Goal: Transaction & Acquisition: Purchase product/service

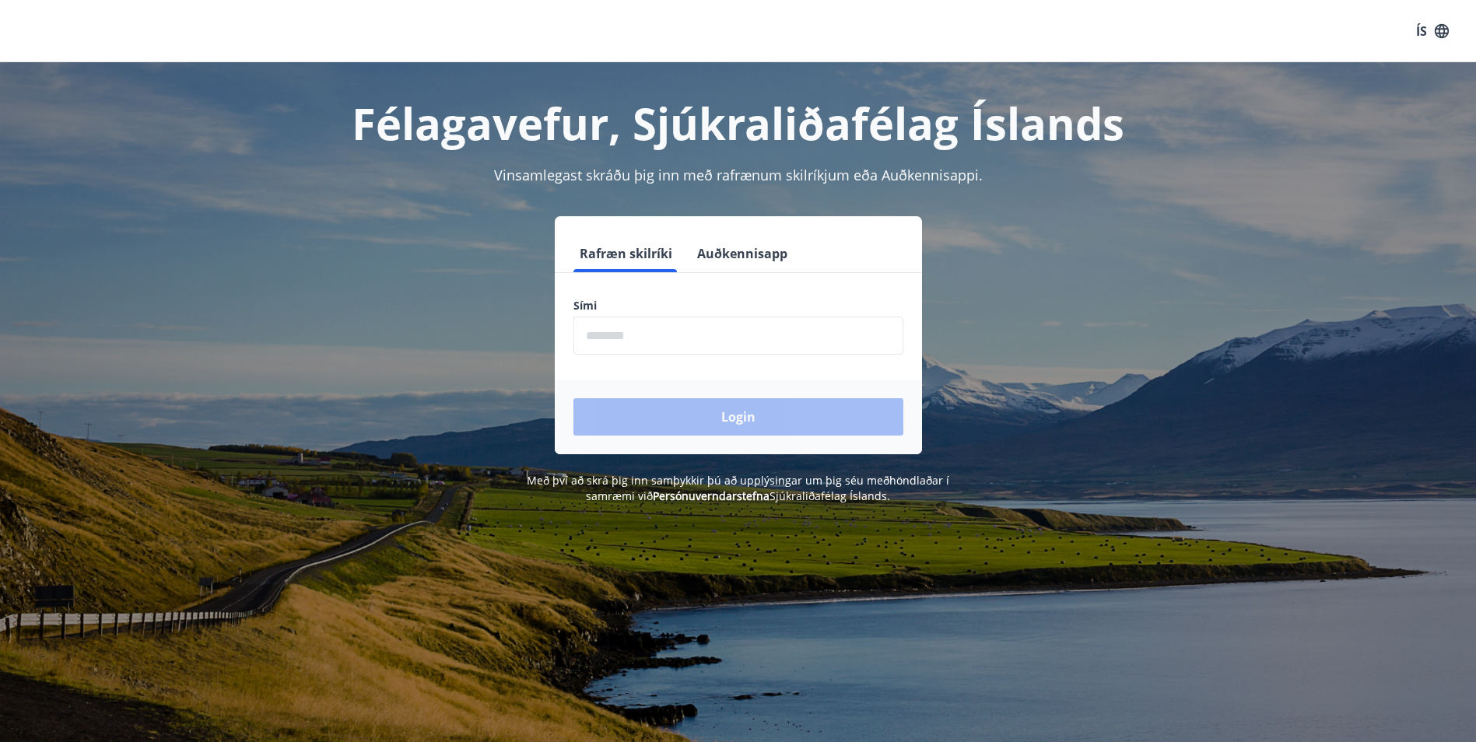
click at [722, 339] on input "phone" at bounding box center [739, 336] width 330 height 38
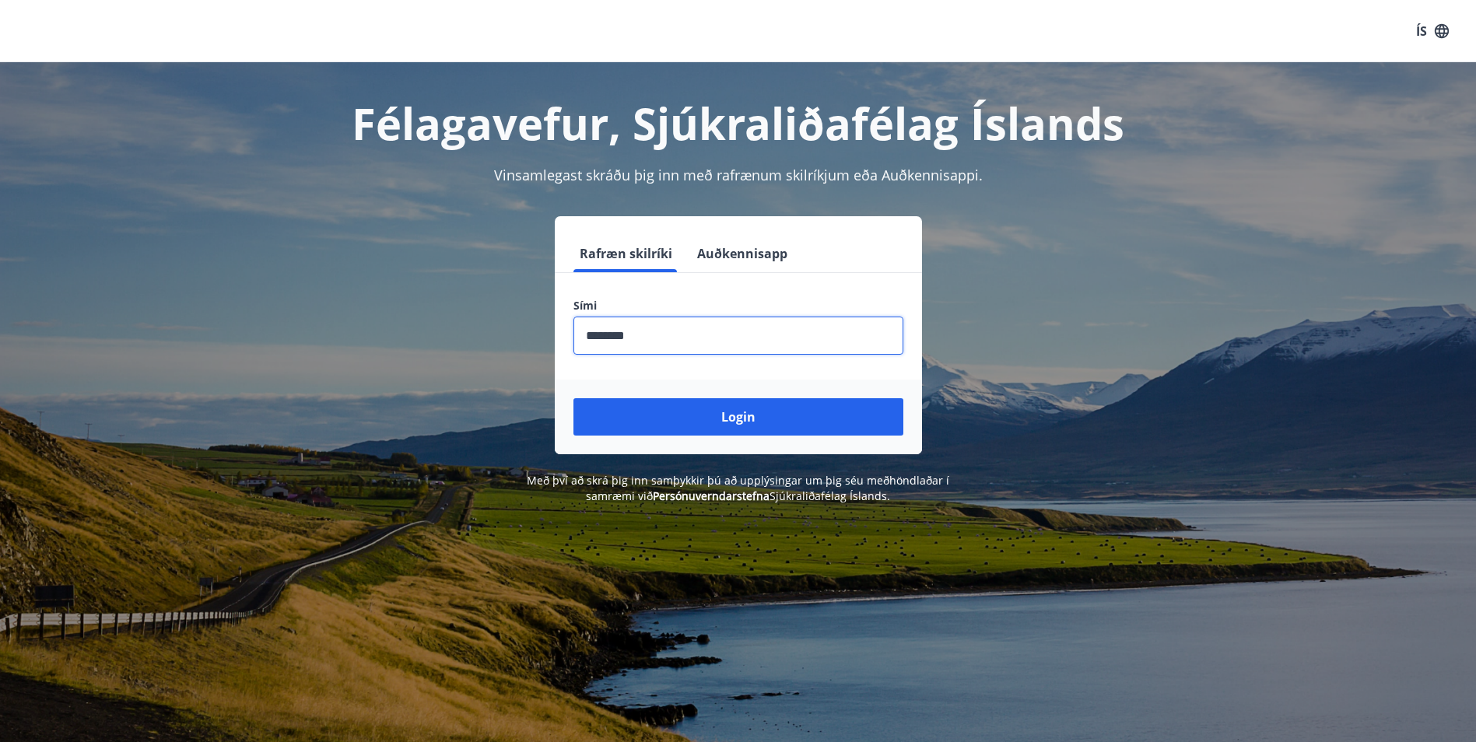
type input "********"
click at [574, 398] on button "Login" at bounding box center [739, 416] width 330 height 37
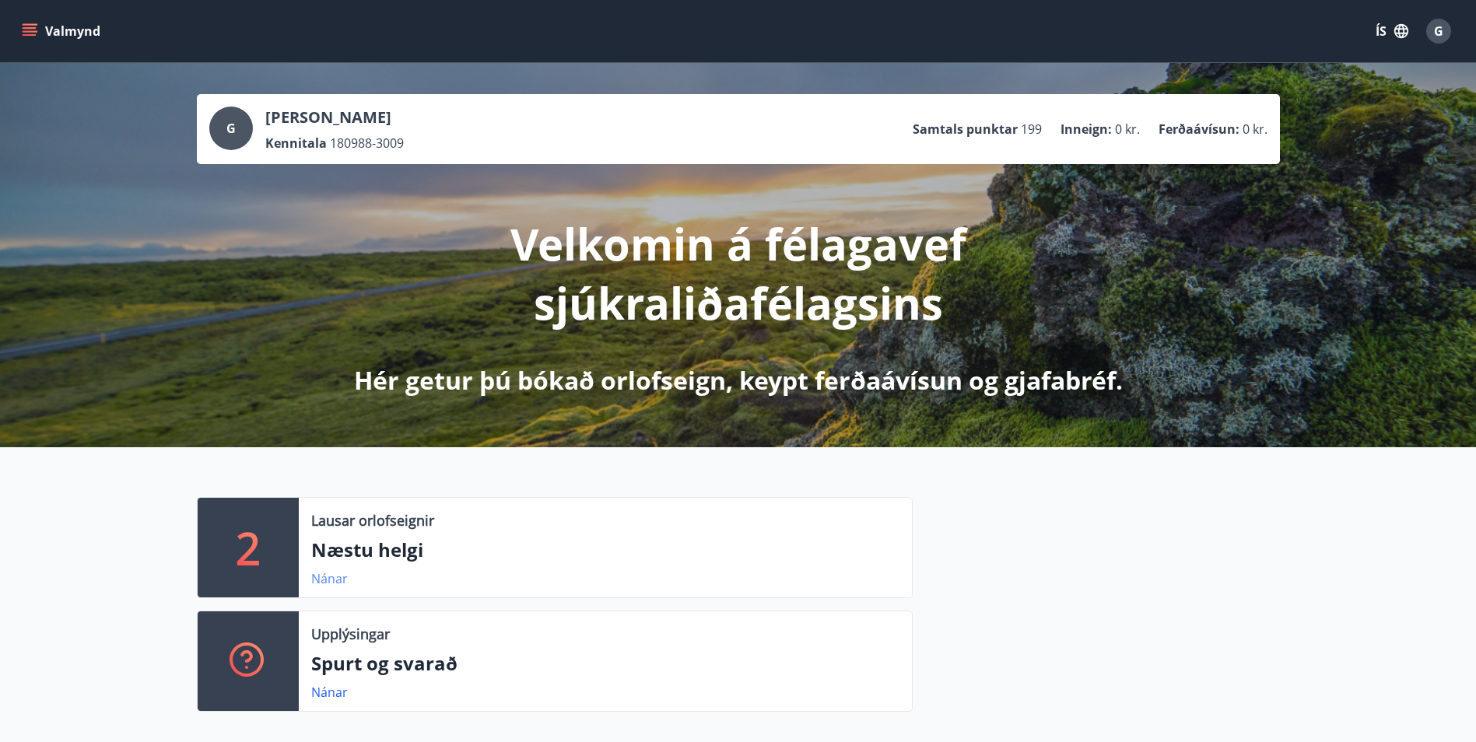
click at [330, 580] on link "Nánar" at bounding box center [329, 578] width 37 height 17
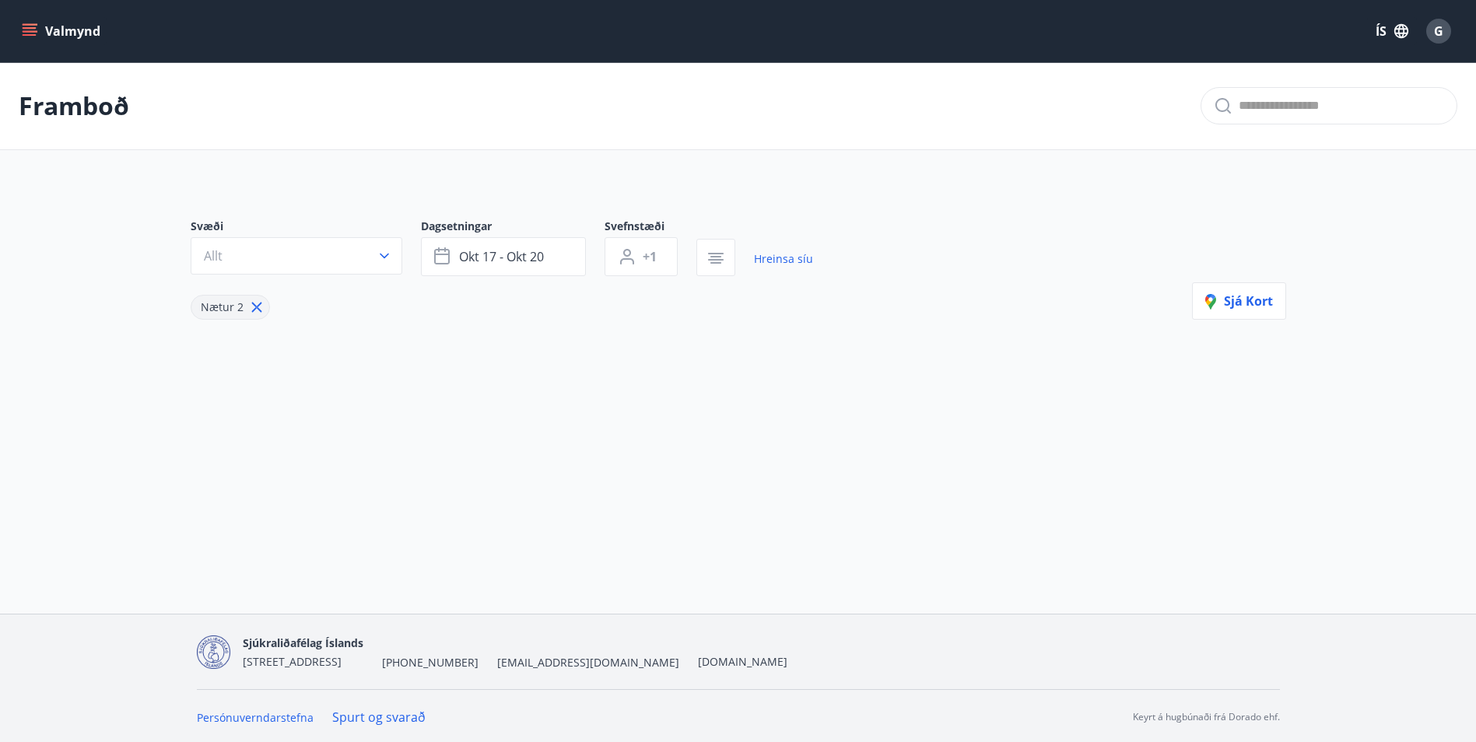
type input "*"
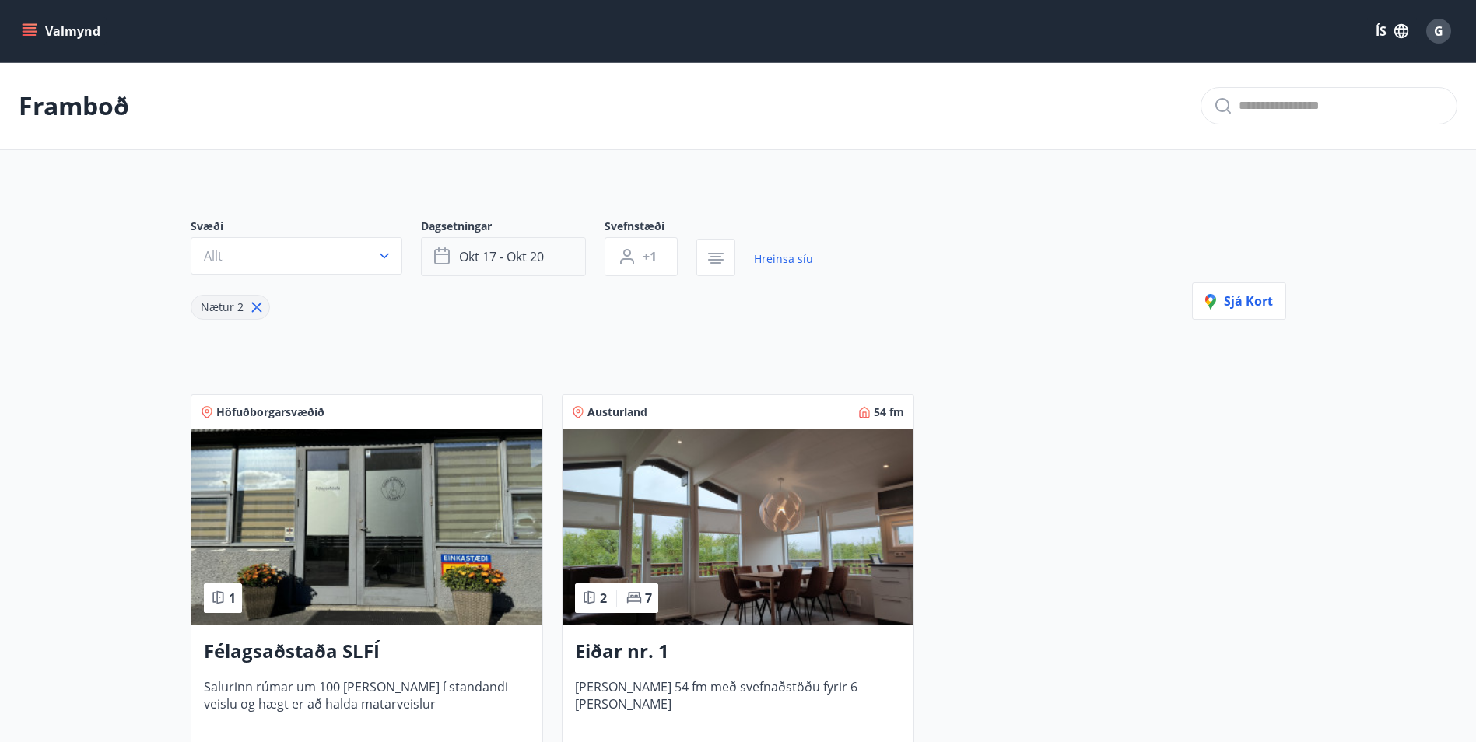
click at [521, 258] on span "okt 17 - okt 20" at bounding box center [501, 256] width 85 height 17
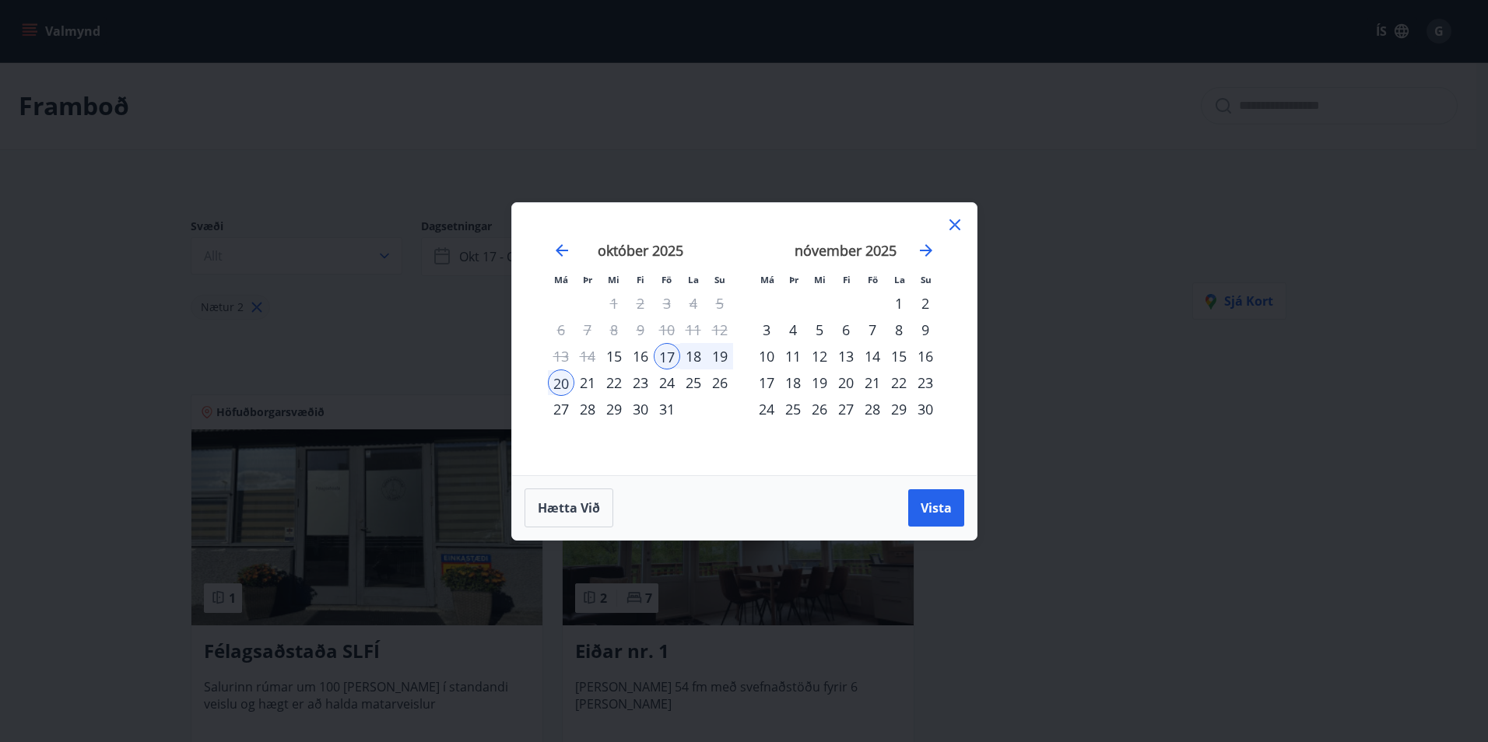
click at [665, 385] on div "24" at bounding box center [667, 383] width 26 height 26
click at [721, 383] on div "26" at bounding box center [720, 383] width 26 height 26
click at [942, 500] on span "Vista" at bounding box center [936, 508] width 31 height 17
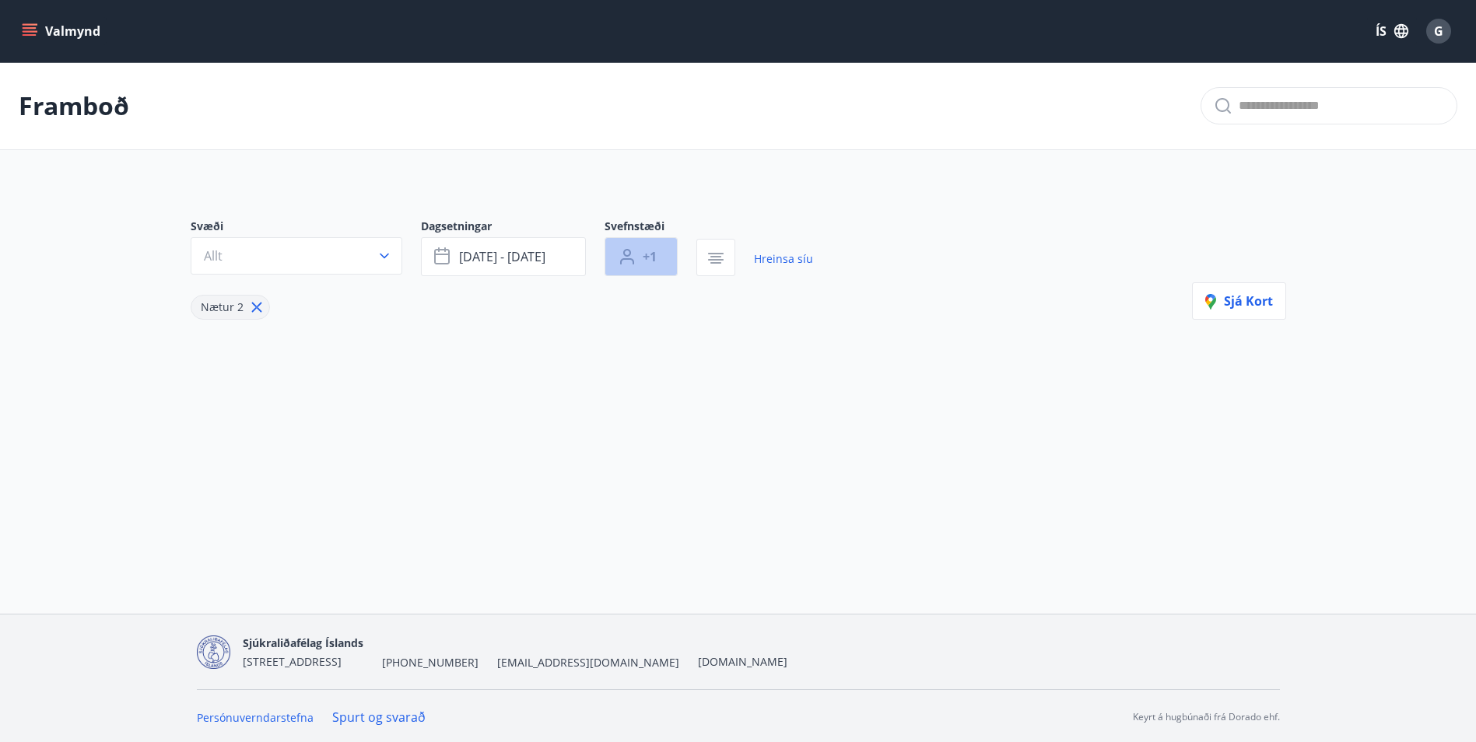
click at [659, 263] on button "+1" at bounding box center [641, 256] width 73 height 39
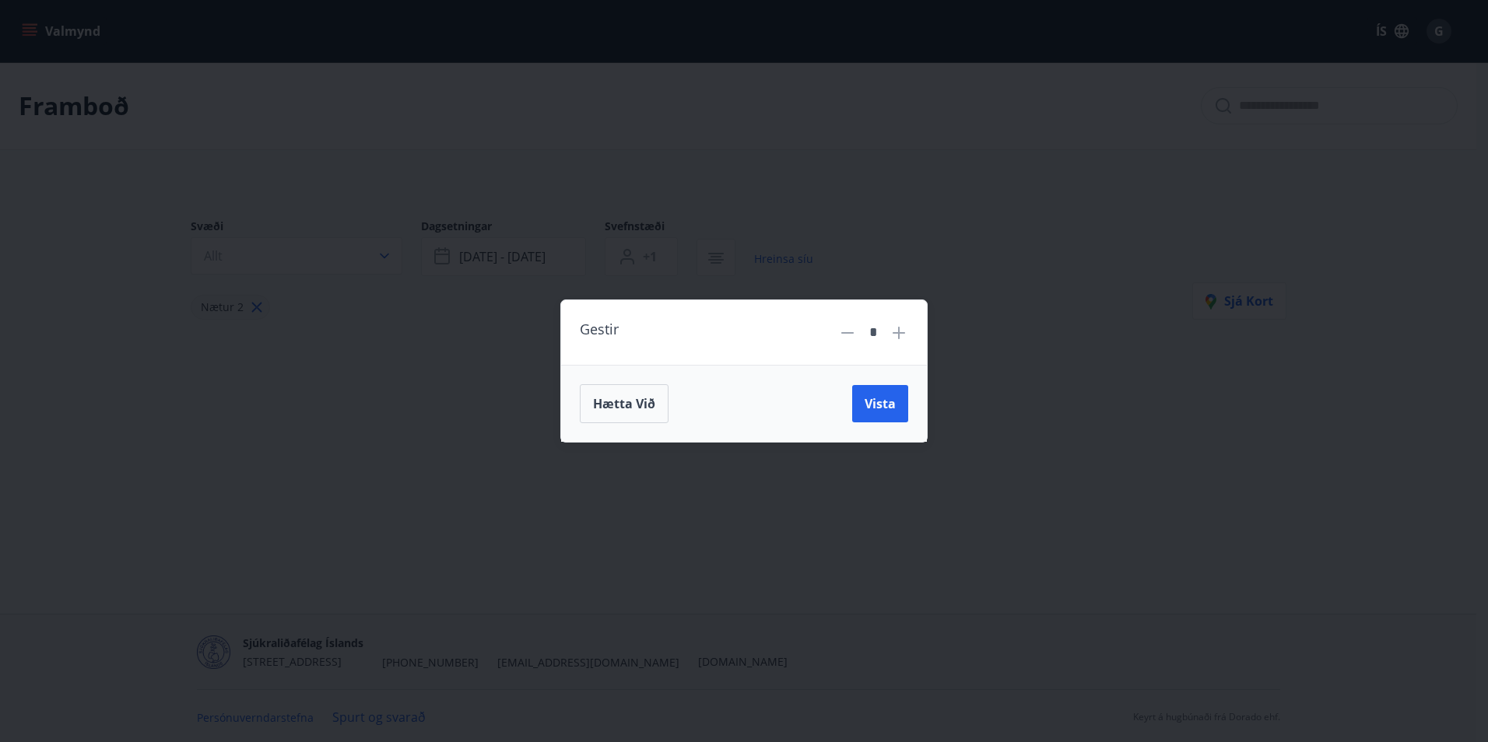
click at [903, 336] on icon at bounding box center [899, 333] width 19 height 19
type input "*"
click at [890, 388] on button "Vista" at bounding box center [880, 403] width 56 height 37
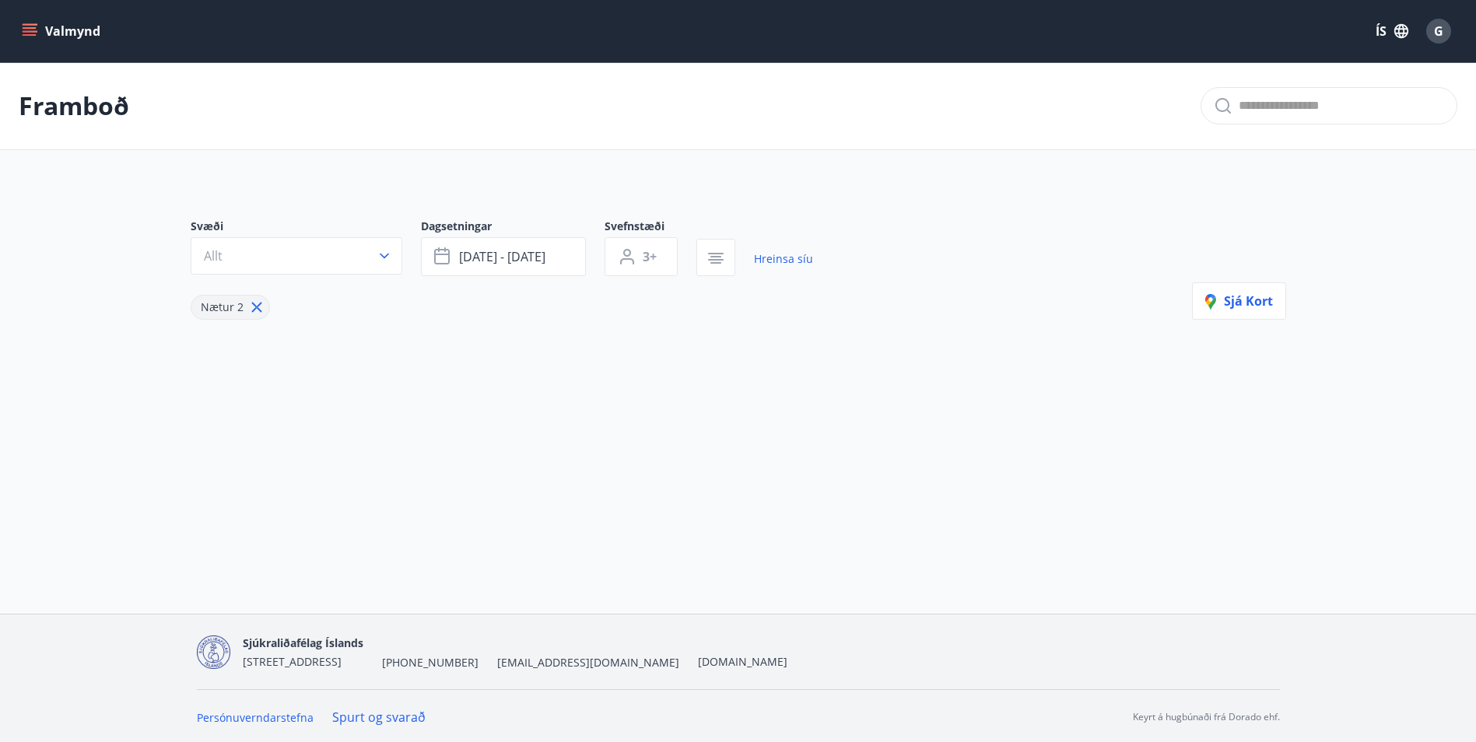
click at [258, 311] on icon at bounding box center [256, 308] width 10 height 10
type input "*"
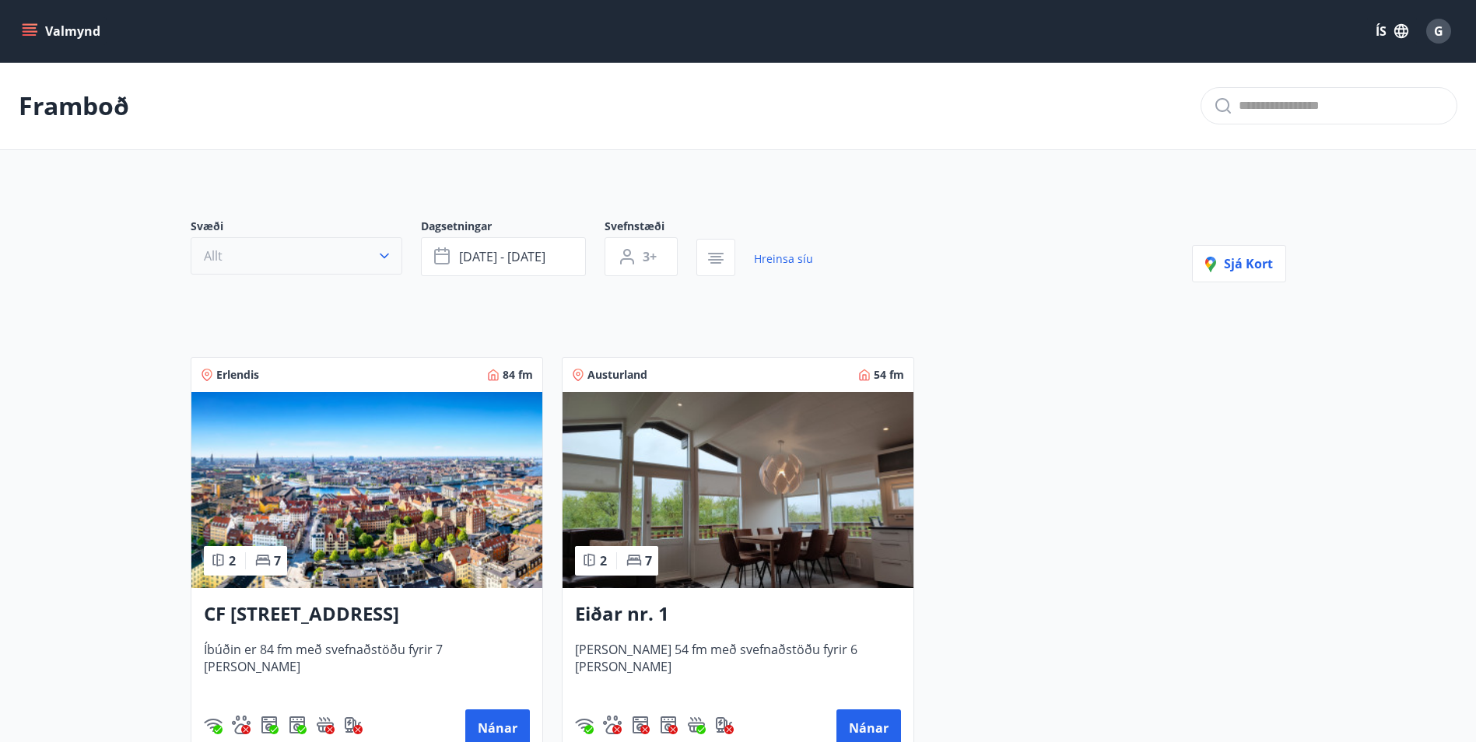
click at [386, 256] on icon "button" at bounding box center [384, 256] width 9 height 5
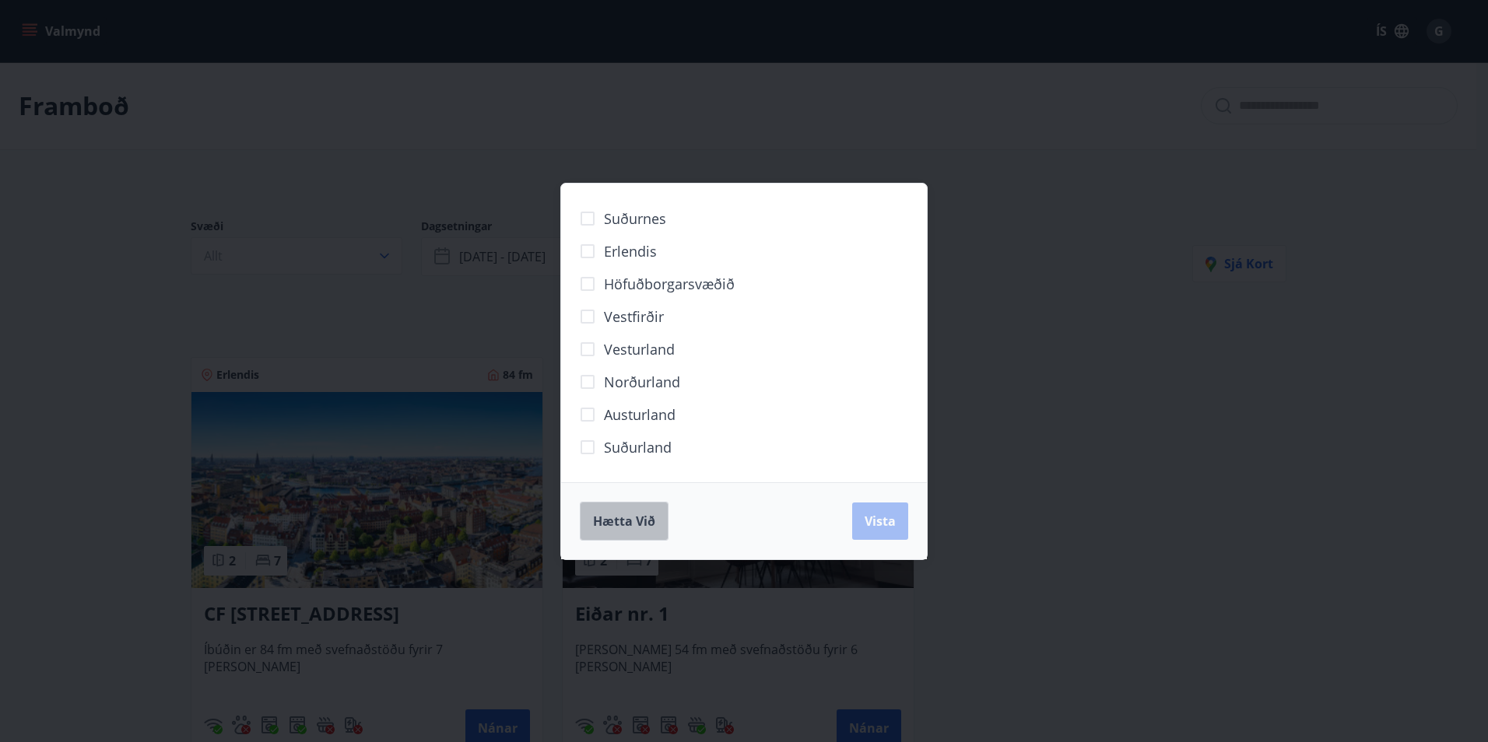
click at [647, 521] on span "Hætta við" at bounding box center [624, 521] width 62 height 17
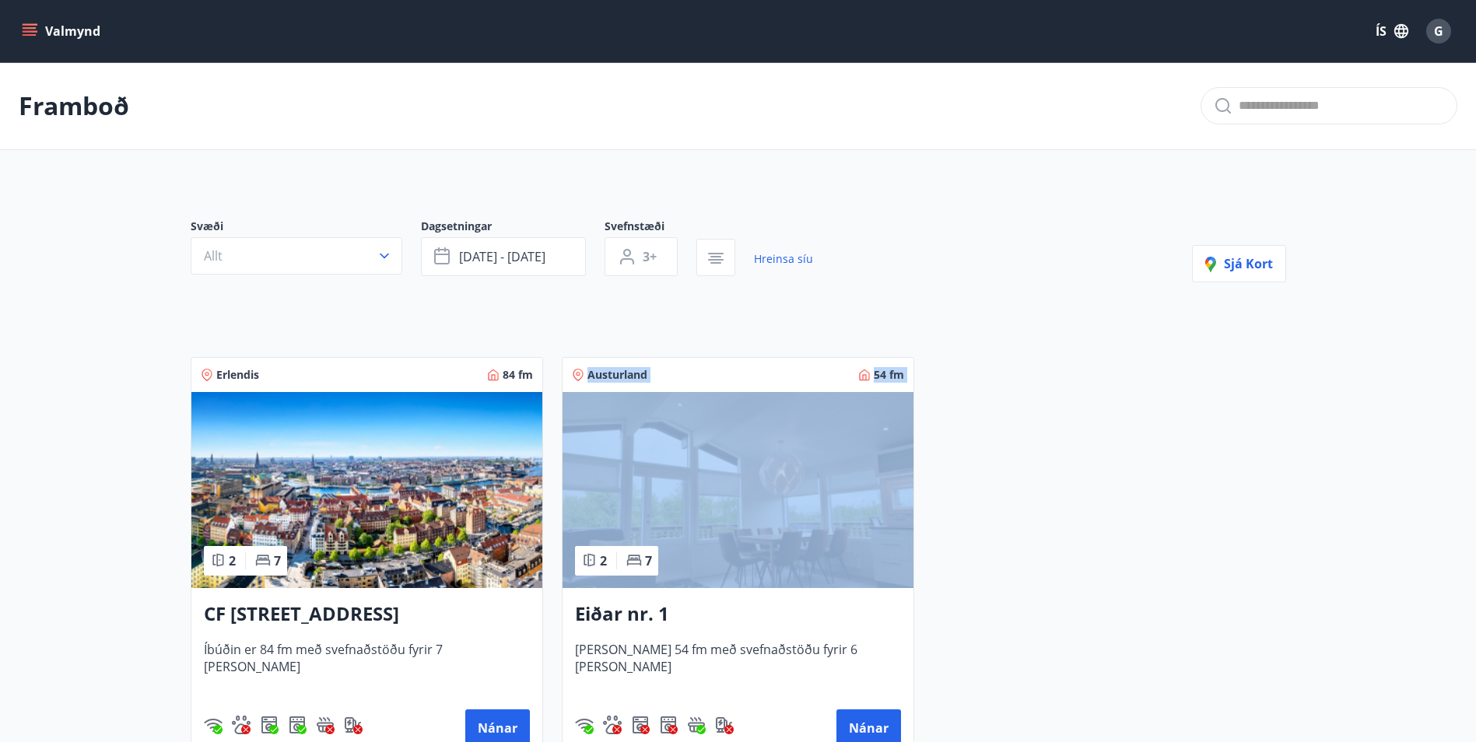
drag, startPoint x: 563, startPoint y: 334, endPoint x: 1095, endPoint y: 506, distance: 559.4
click at [1095, 506] on div "Svæði Allt Dagsetningar okt 24 - okt 26 Svefnstæði 3+ Hreinsa síu Sjá kort Erle…" at bounding box center [738, 476] width 1121 height 591
drag, startPoint x: 1095, startPoint y: 506, endPoint x: 1024, endPoint y: 506, distance: 70.8
click at [1095, 506] on div "Erlendis 84 fm 2 7 CF Møllers Allé 34, Kaupmannahöfn Íbúðin er 84 fm með svefna…" at bounding box center [729, 550] width 1114 height 422
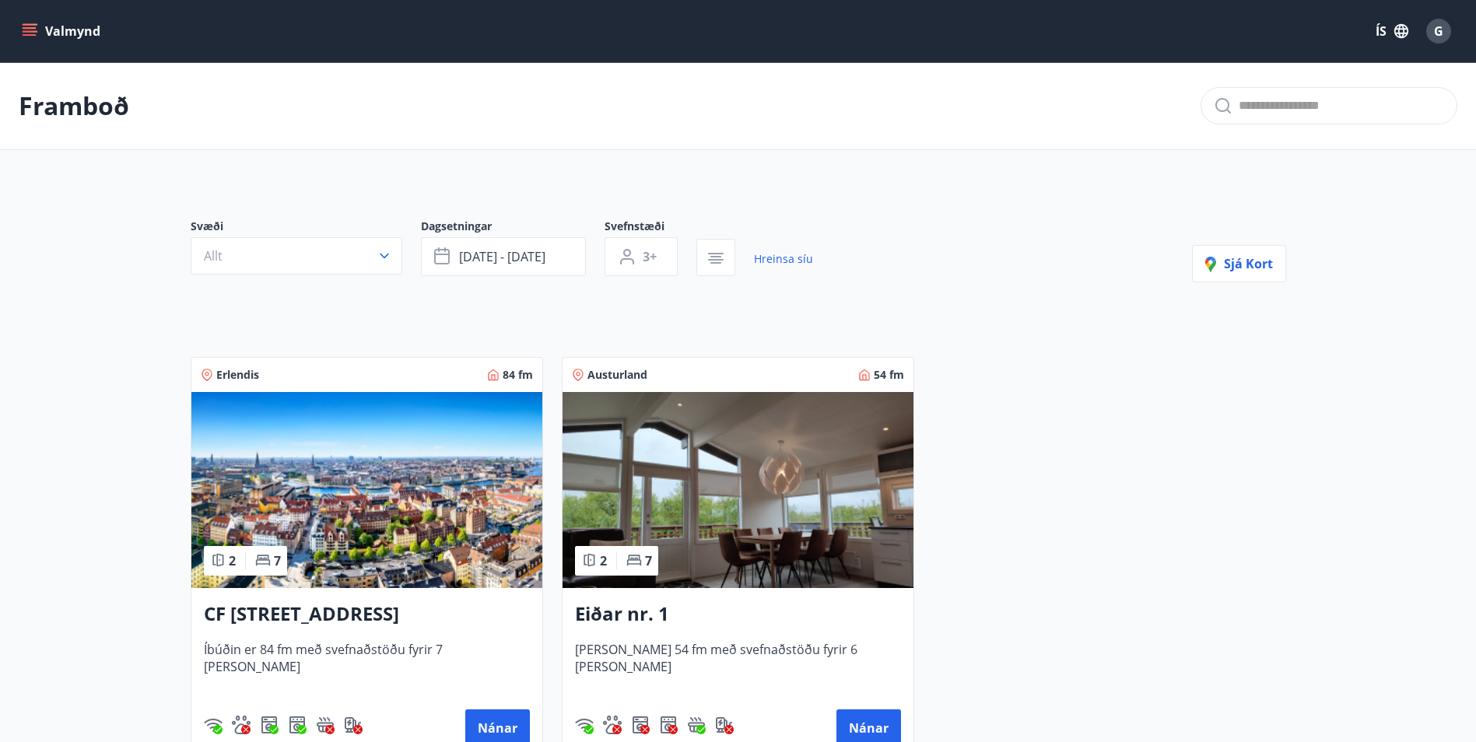
click at [996, 506] on div "Erlendis 84 fm 2 7 CF Møllers Allé 34, Kaupmannahöfn Íbúðin er 84 fm með svefna…" at bounding box center [729, 550] width 1114 height 422
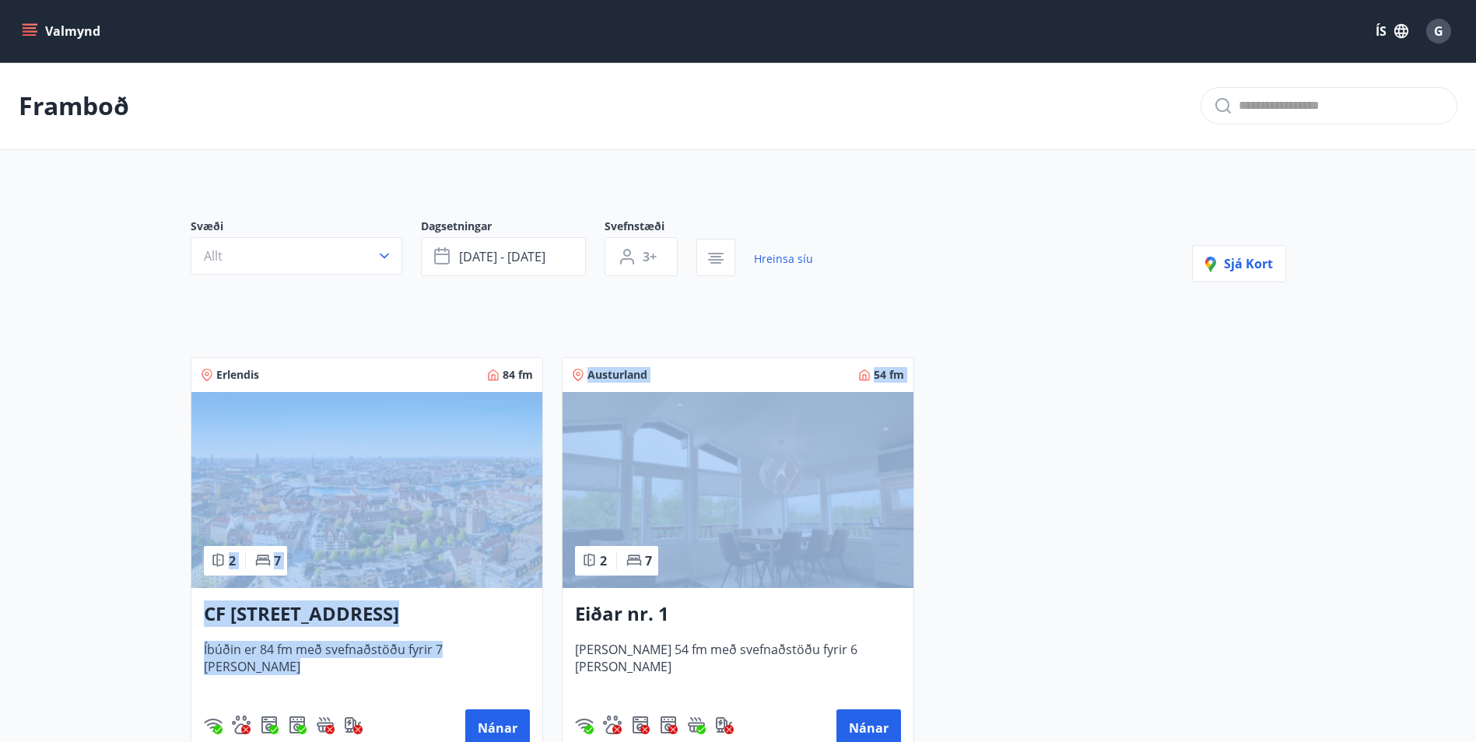
drag, startPoint x: 998, startPoint y: 512, endPoint x: 205, endPoint y: 433, distance: 796.9
click at [205, 433] on div "Erlendis 84 fm 2 7 CF Møllers Allé 34, Kaupmannahöfn Íbúðin er 84 fm með svefna…" at bounding box center [729, 550] width 1114 height 422
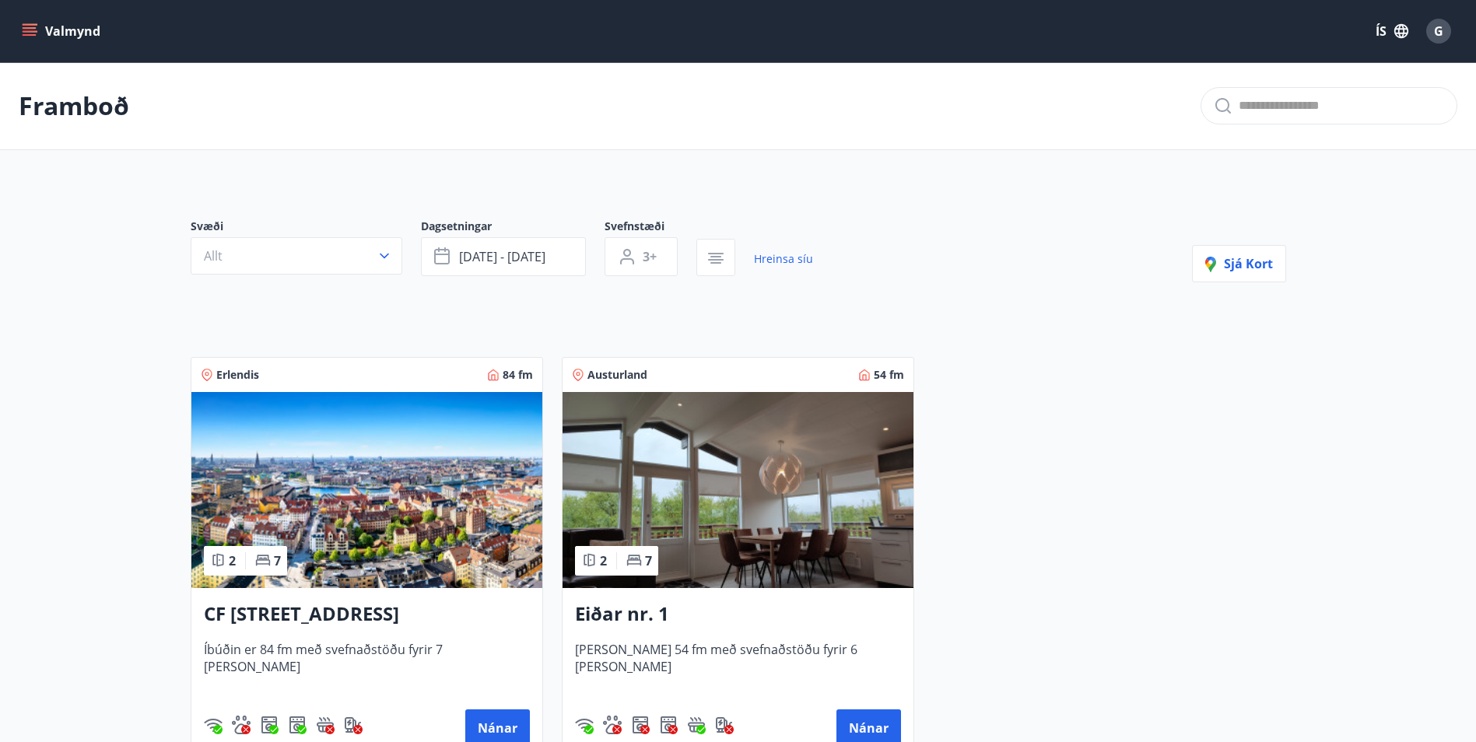
drag, startPoint x: 205, startPoint y: 433, endPoint x: 135, endPoint y: 341, distance: 115.6
click at [135, 341] on main "Framboð Svæði Allt Dagsetningar okt 24 - okt 26 Svefnstæði 3+ Hreinsa síu Sjá k…" at bounding box center [738, 417] width 1476 height 711
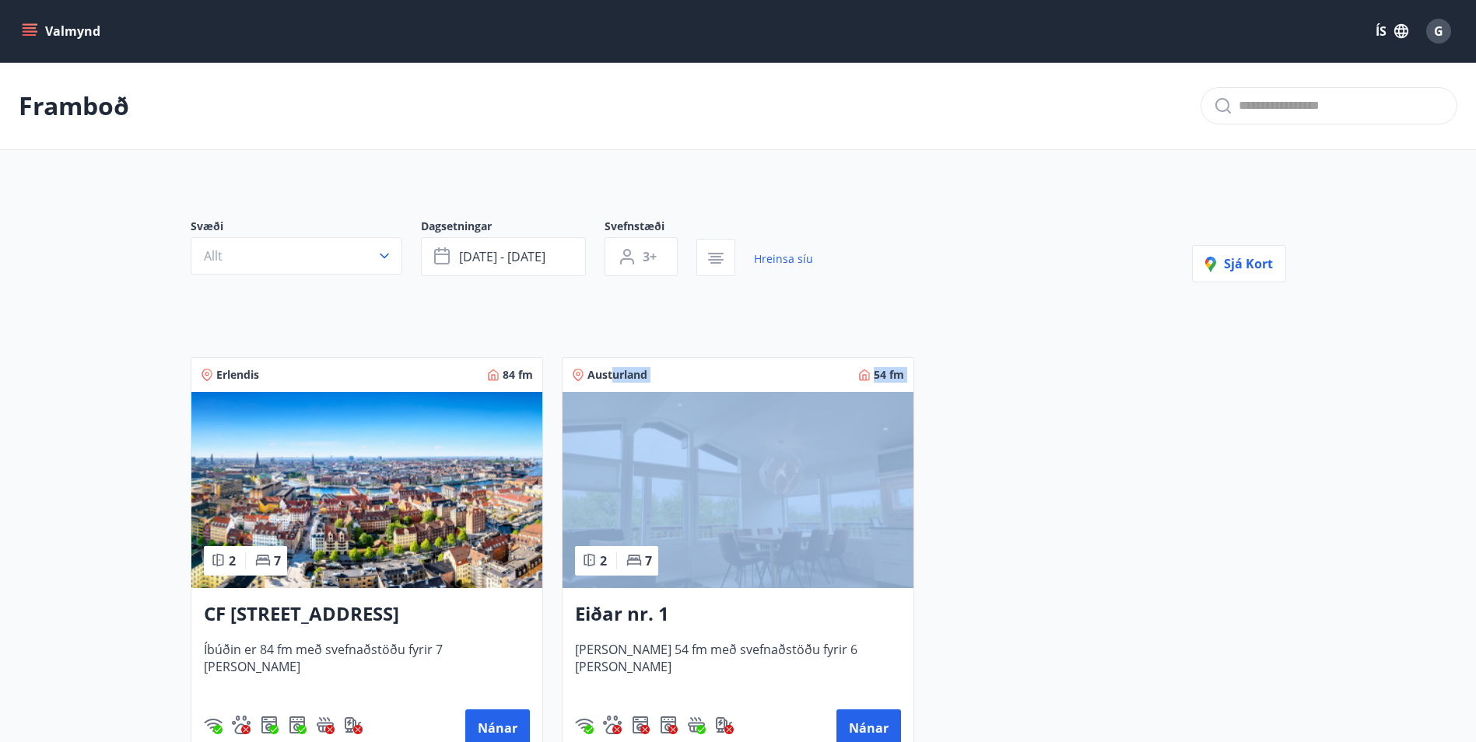
drag, startPoint x: 741, startPoint y: 421, endPoint x: 916, endPoint y: 529, distance: 205.8
click at [916, 529] on div "Svæði Allt Dagsetningar okt 24 - okt 26 Svefnstæði 3+ Hreinsa síu Sjá kort Erle…" at bounding box center [738, 476] width 1121 height 591
drag, startPoint x: 916, startPoint y: 529, endPoint x: 1016, endPoint y: 525, distance: 100.5
click at [917, 529] on div "Erlendis 84 fm 2 7 CF Møllers Allé 34, Kaupmannahöfn Íbúðin er 84 fm með svefna…" at bounding box center [729, 550] width 1114 height 422
click at [1019, 525] on div "Erlendis 84 fm 2 7 CF Møllers Allé 34, Kaupmannahöfn Íbúðin er 84 fm með svefna…" at bounding box center [729, 550] width 1114 height 422
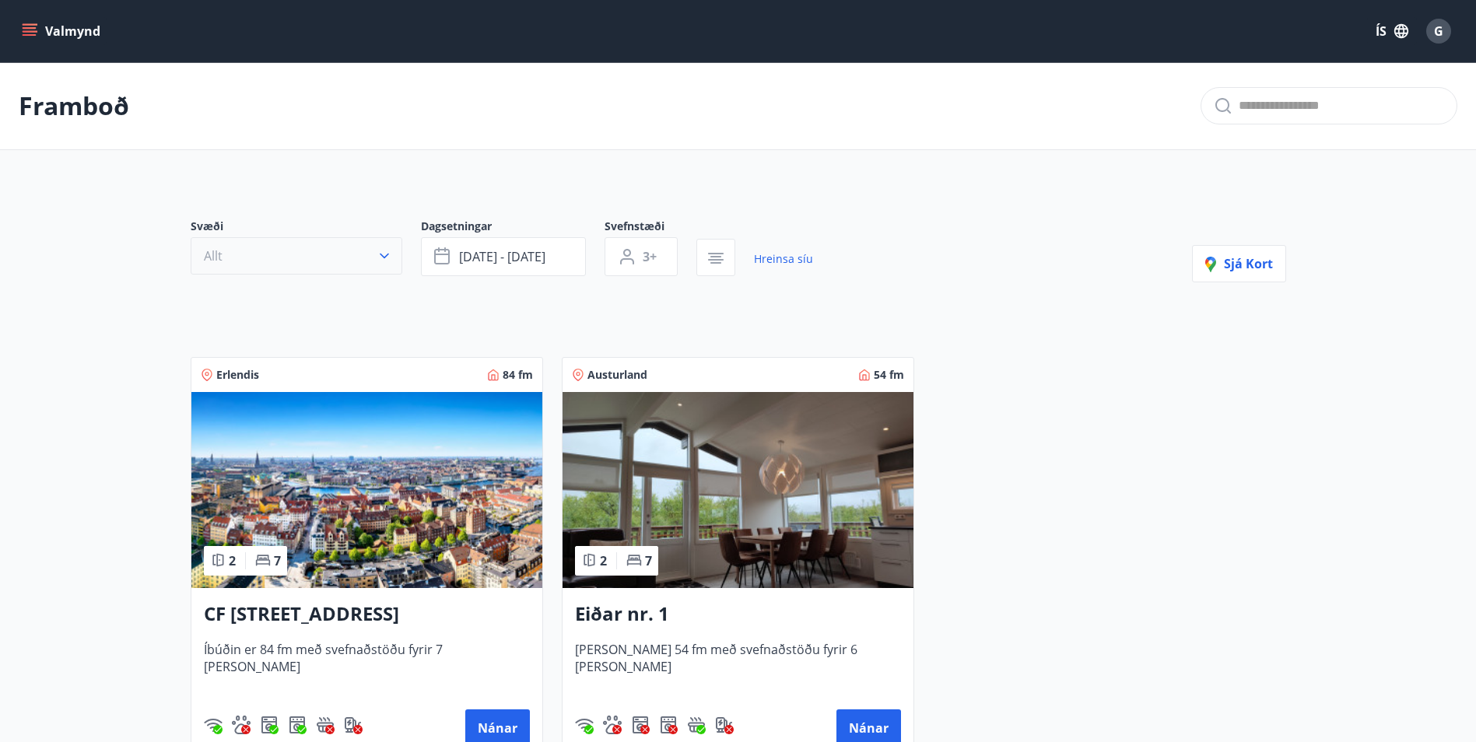
click at [384, 251] on icon "button" at bounding box center [385, 256] width 16 height 16
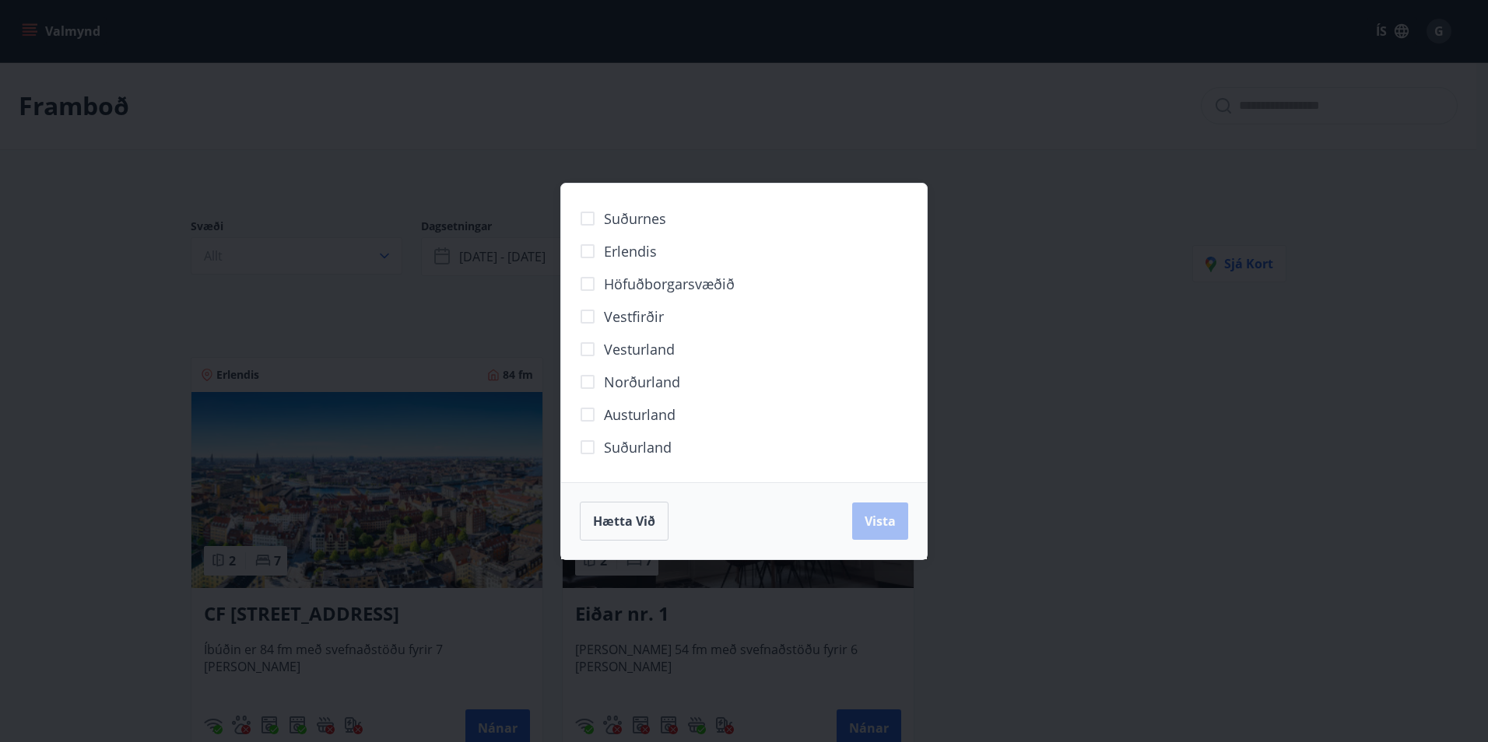
click at [626, 298] on label "Höfuðborgarsvæðið" at bounding box center [652, 284] width 163 height 33
click at [897, 528] on button "Vista" at bounding box center [880, 521] width 56 height 37
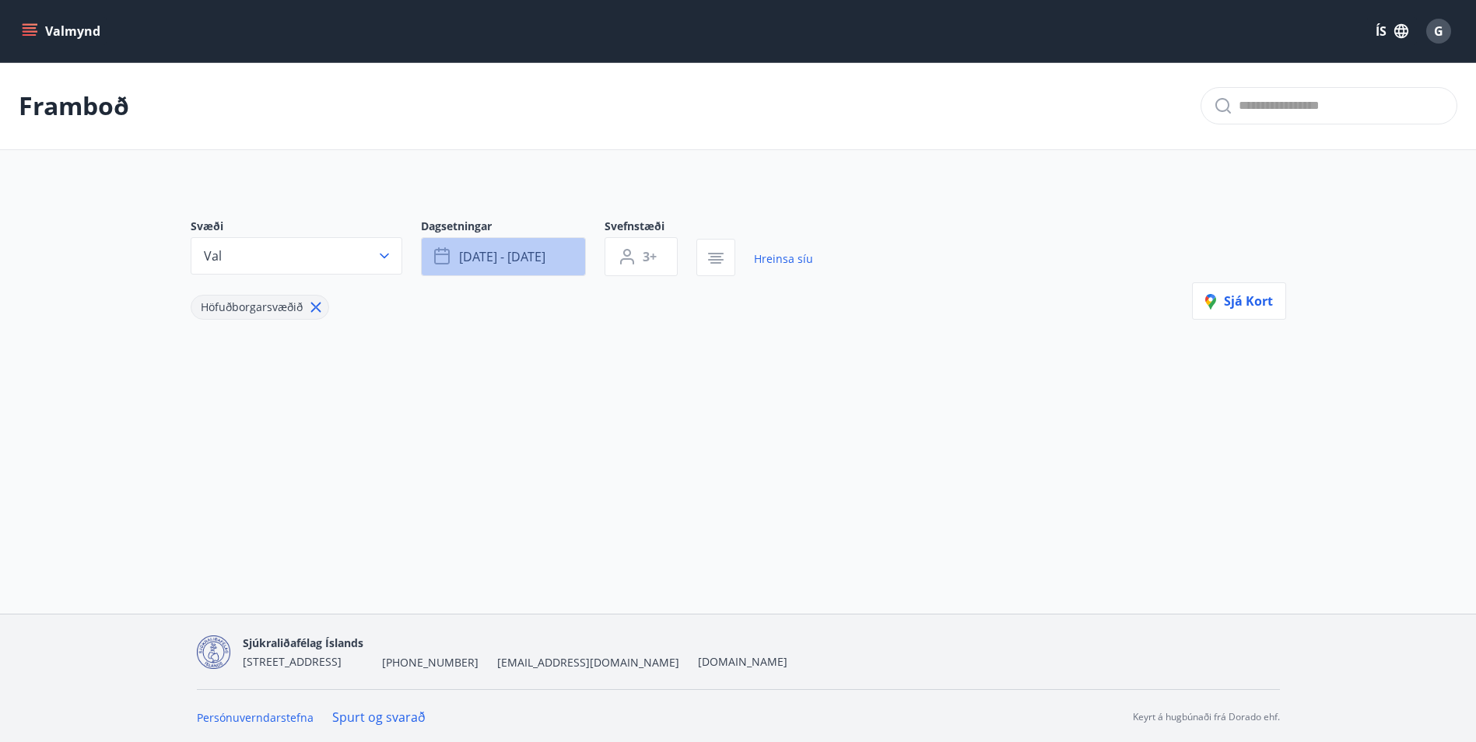
click at [522, 261] on span "okt 24 - okt 26" at bounding box center [502, 256] width 86 height 17
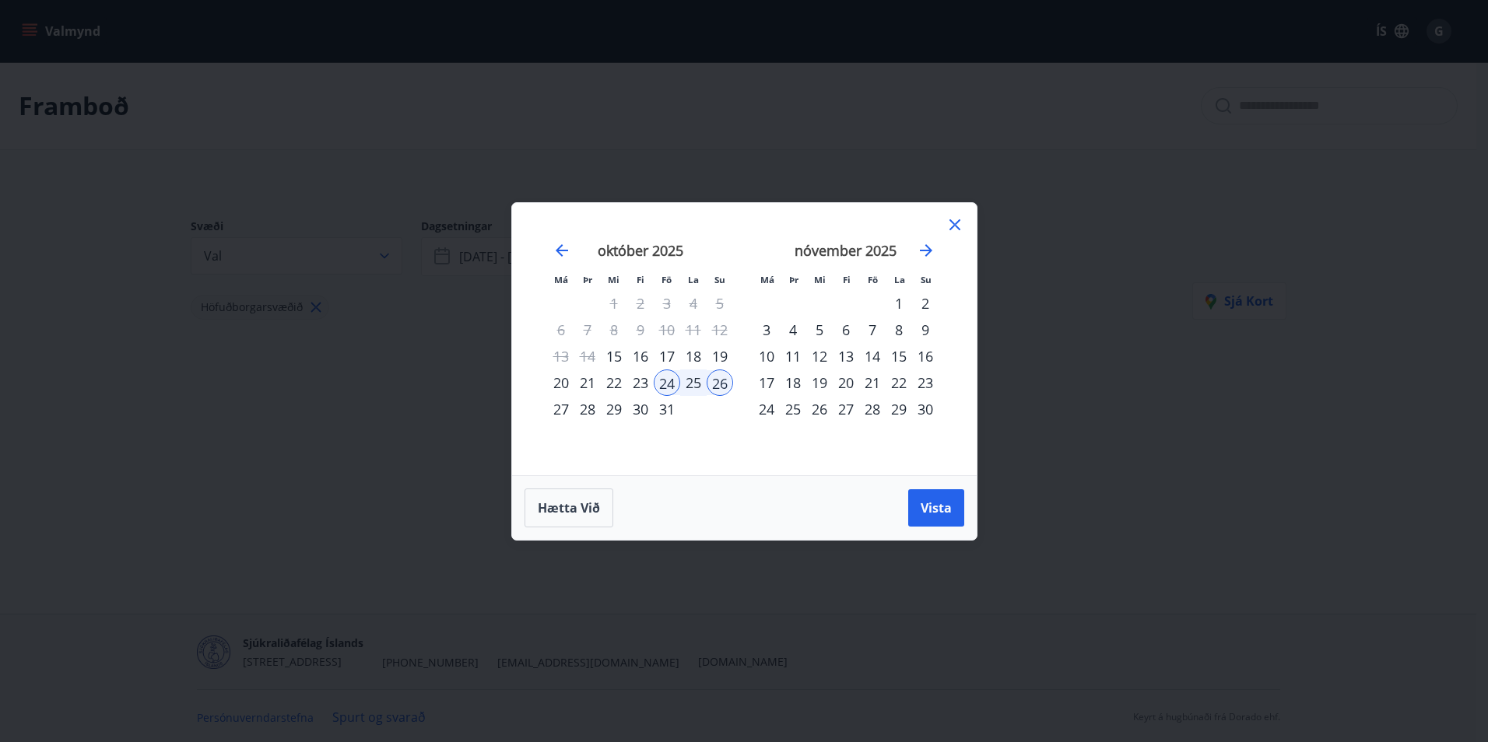
click at [665, 356] on div "17" at bounding box center [667, 356] width 26 height 26
click at [722, 356] on div "19" at bounding box center [720, 356] width 26 height 26
click at [928, 497] on button "Vista" at bounding box center [936, 508] width 56 height 37
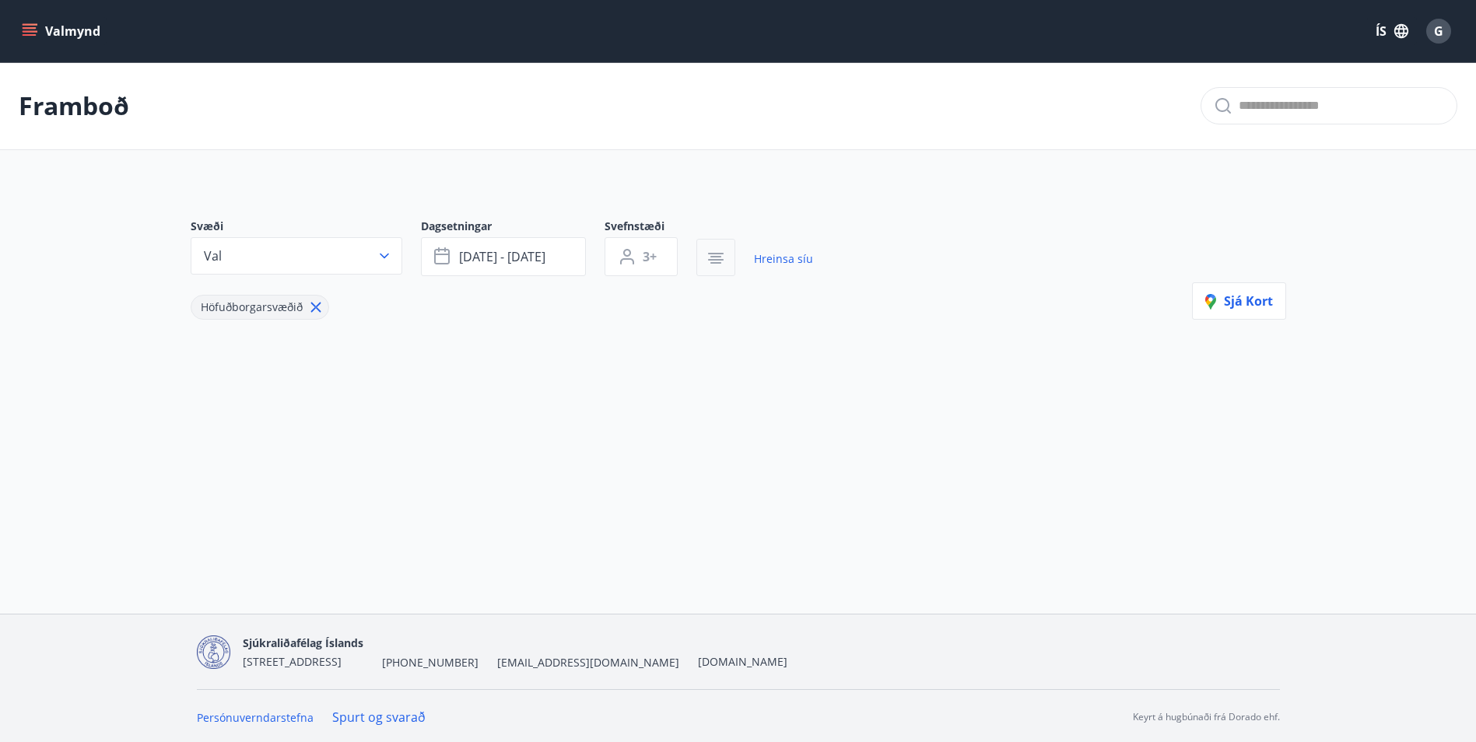
click at [723, 261] on icon "button" at bounding box center [716, 258] width 19 height 19
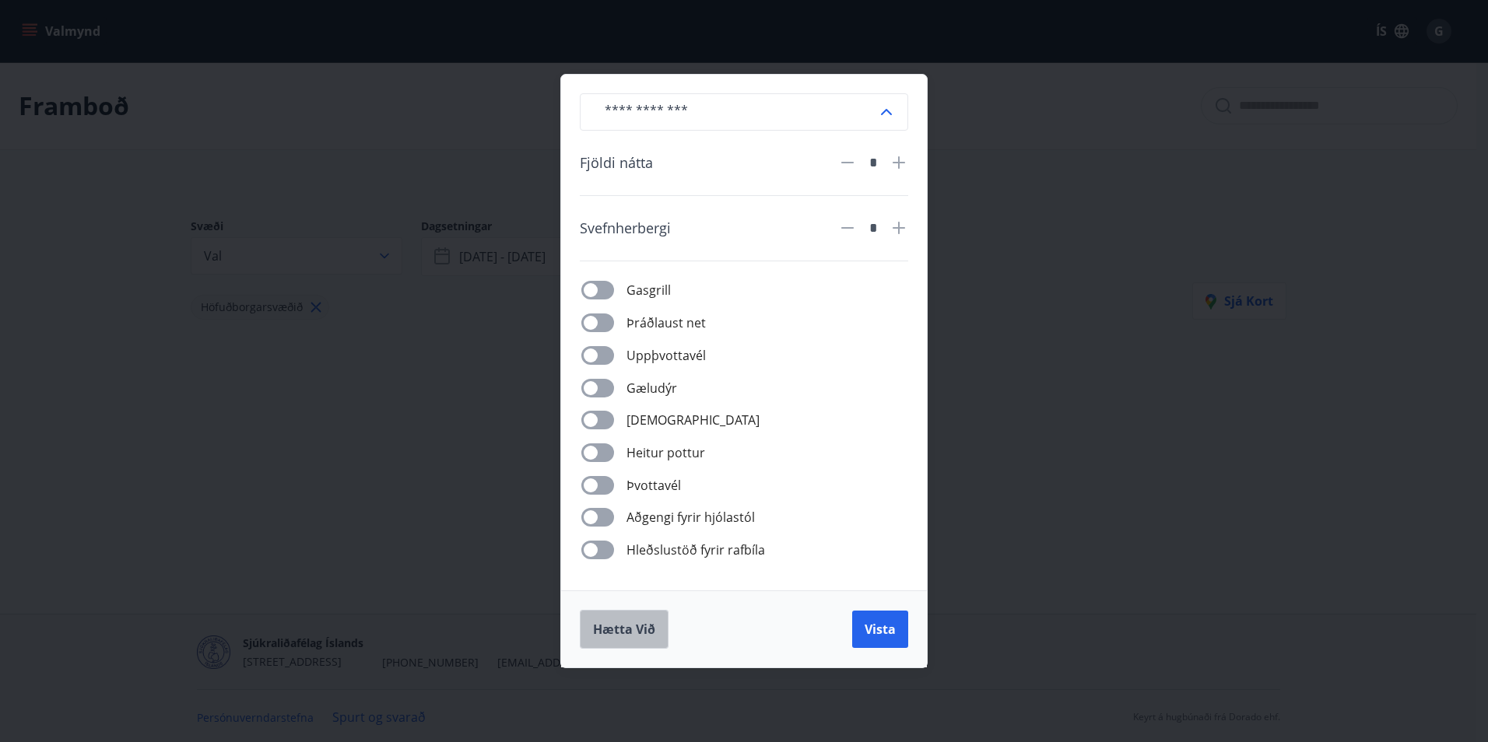
click at [638, 625] on span "Hætta við" at bounding box center [624, 629] width 62 height 17
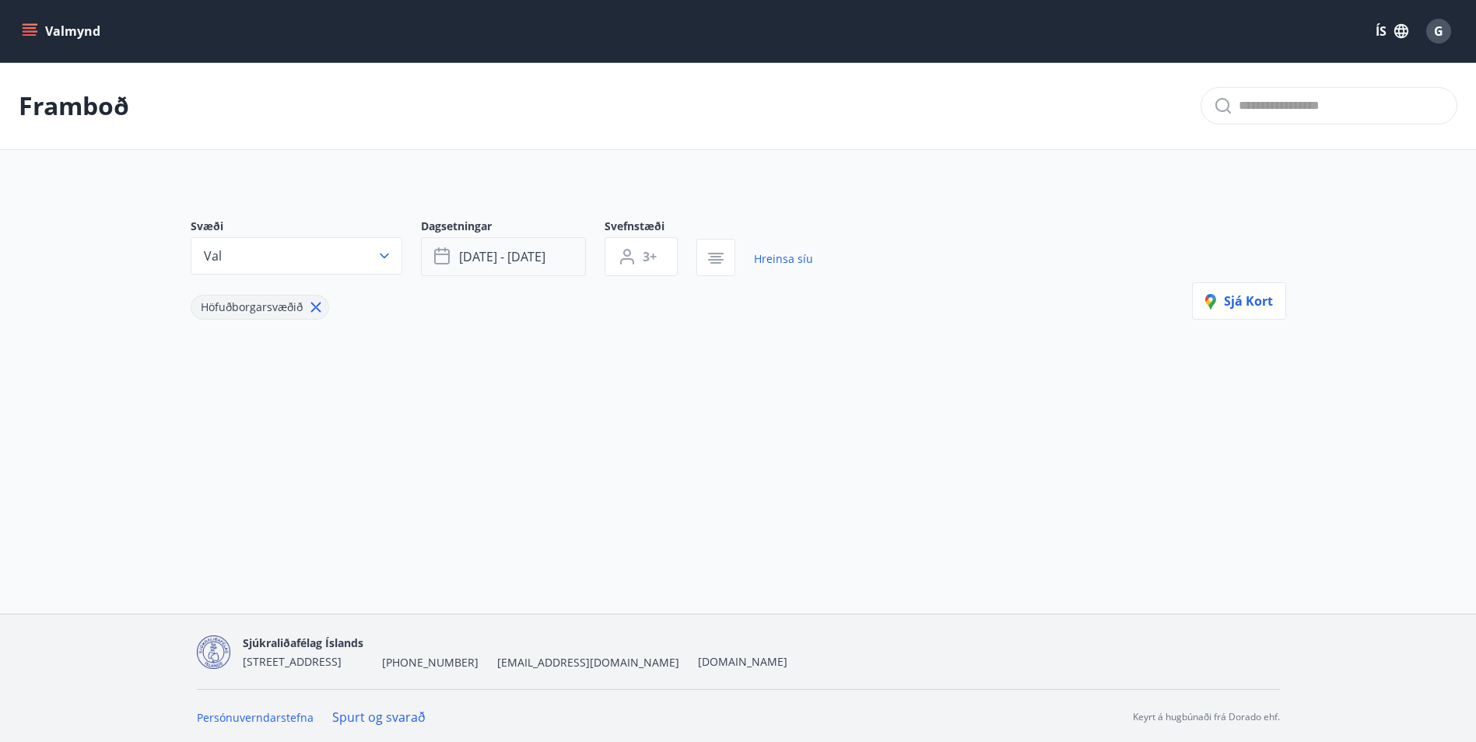
click at [535, 262] on span "okt 17 - okt 19" at bounding box center [502, 256] width 86 height 17
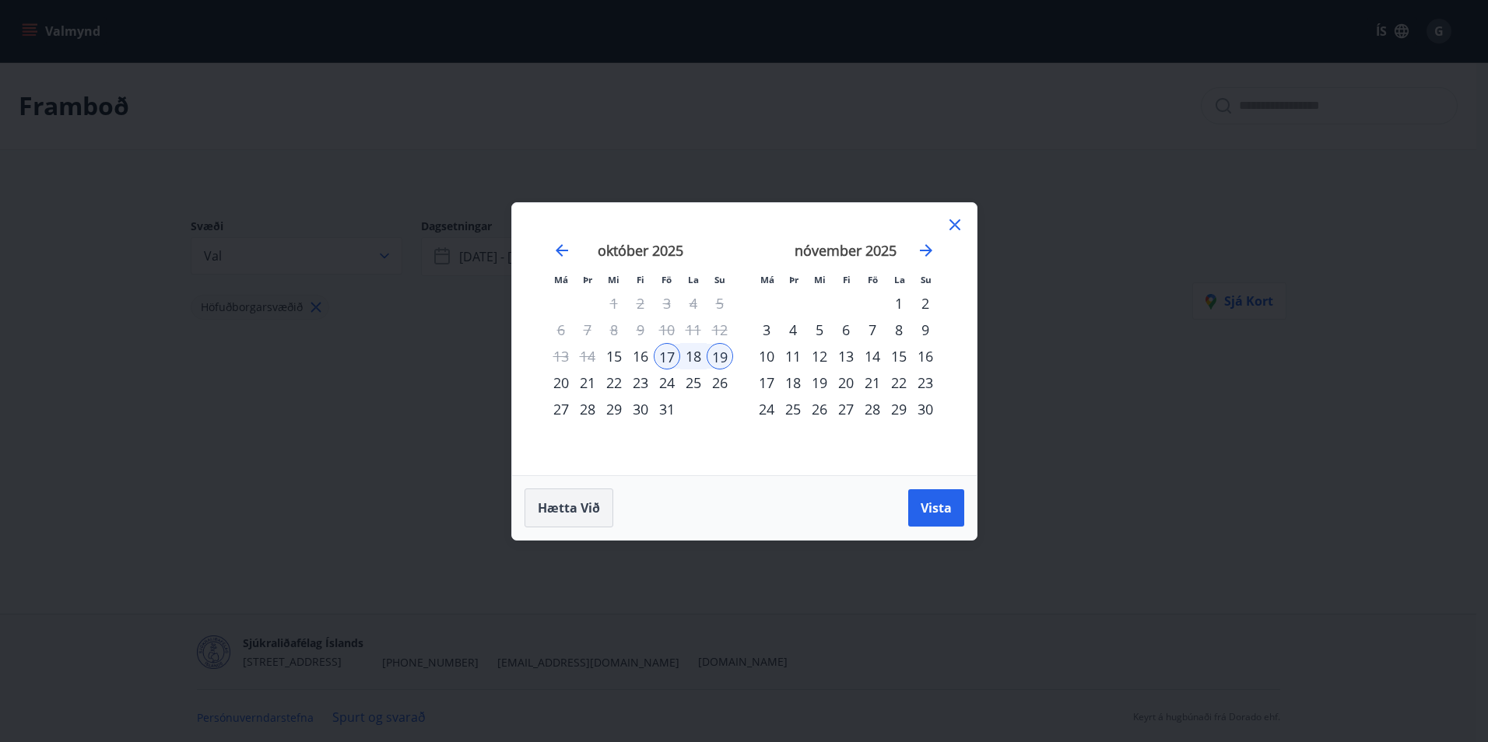
click at [597, 505] on span "Hætta við" at bounding box center [569, 508] width 62 height 17
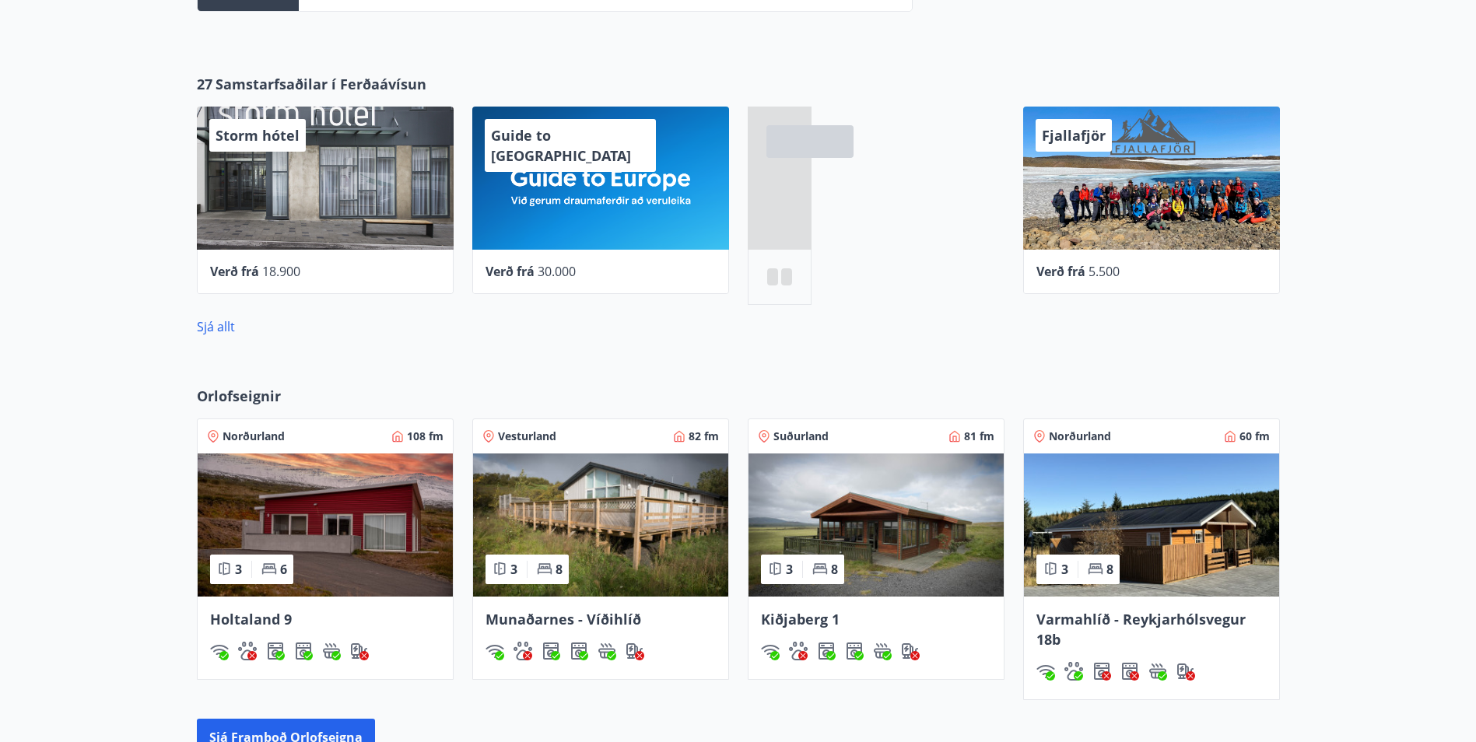
scroll to position [1012, 0]
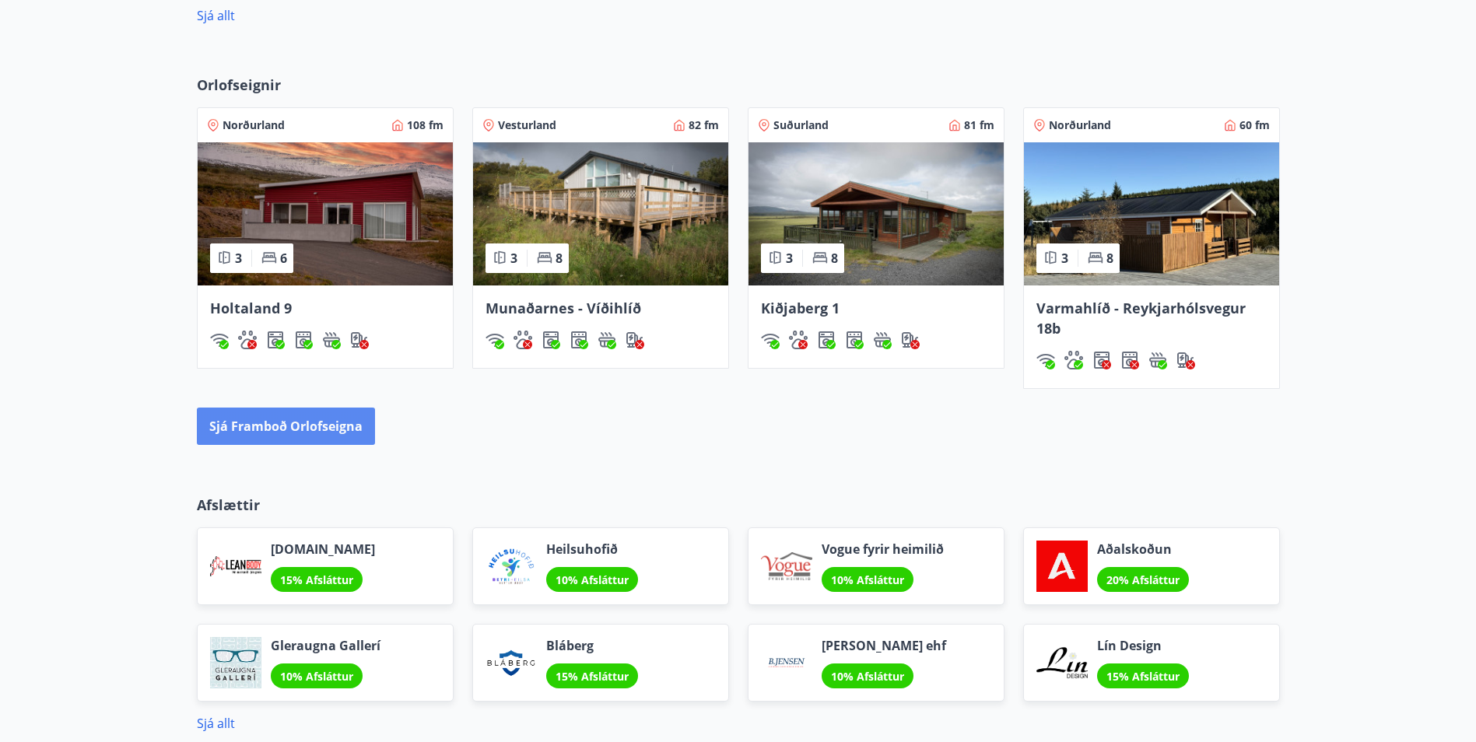
click at [330, 425] on button "Sjá framboð orlofseigna" at bounding box center [286, 426] width 178 height 37
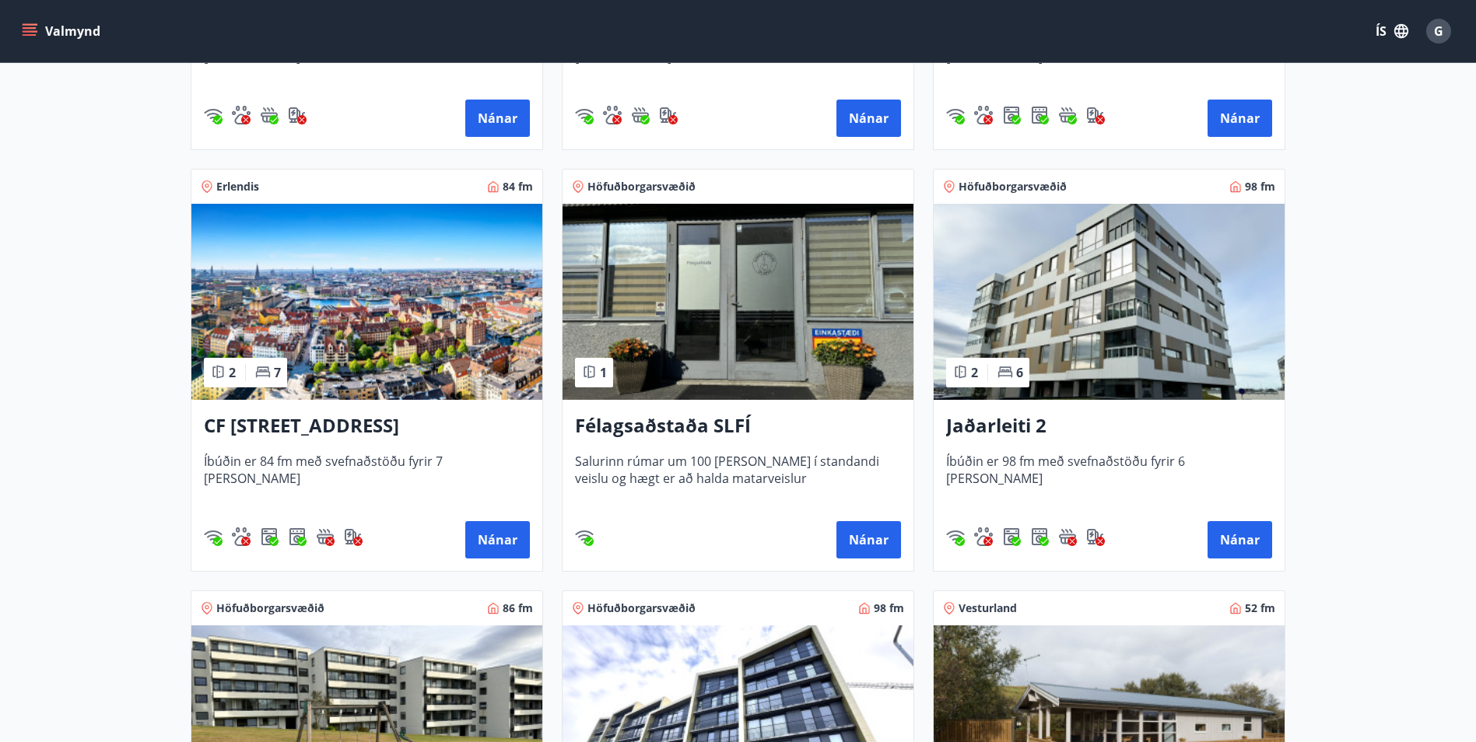
scroll to position [623, 0]
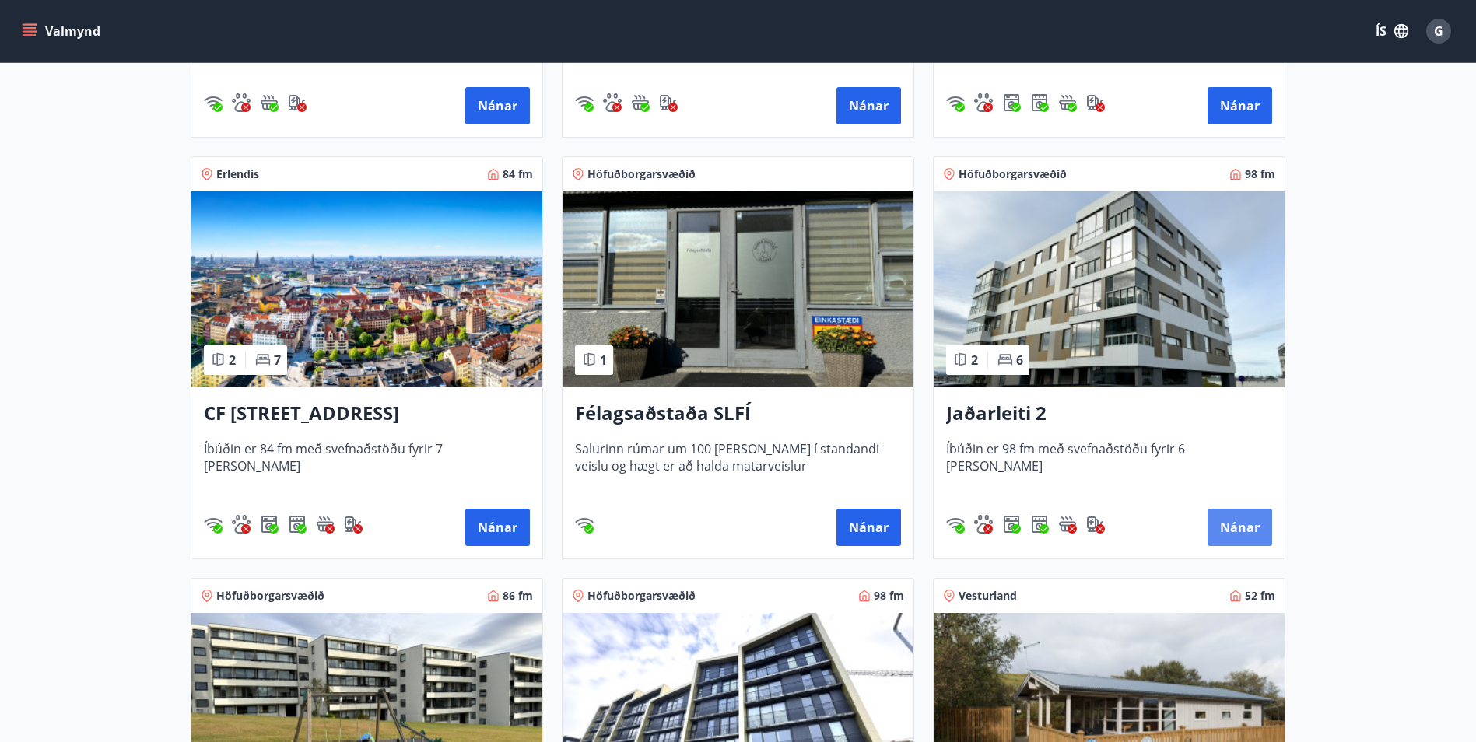
click at [1266, 524] on button "Nánar" at bounding box center [1240, 527] width 65 height 37
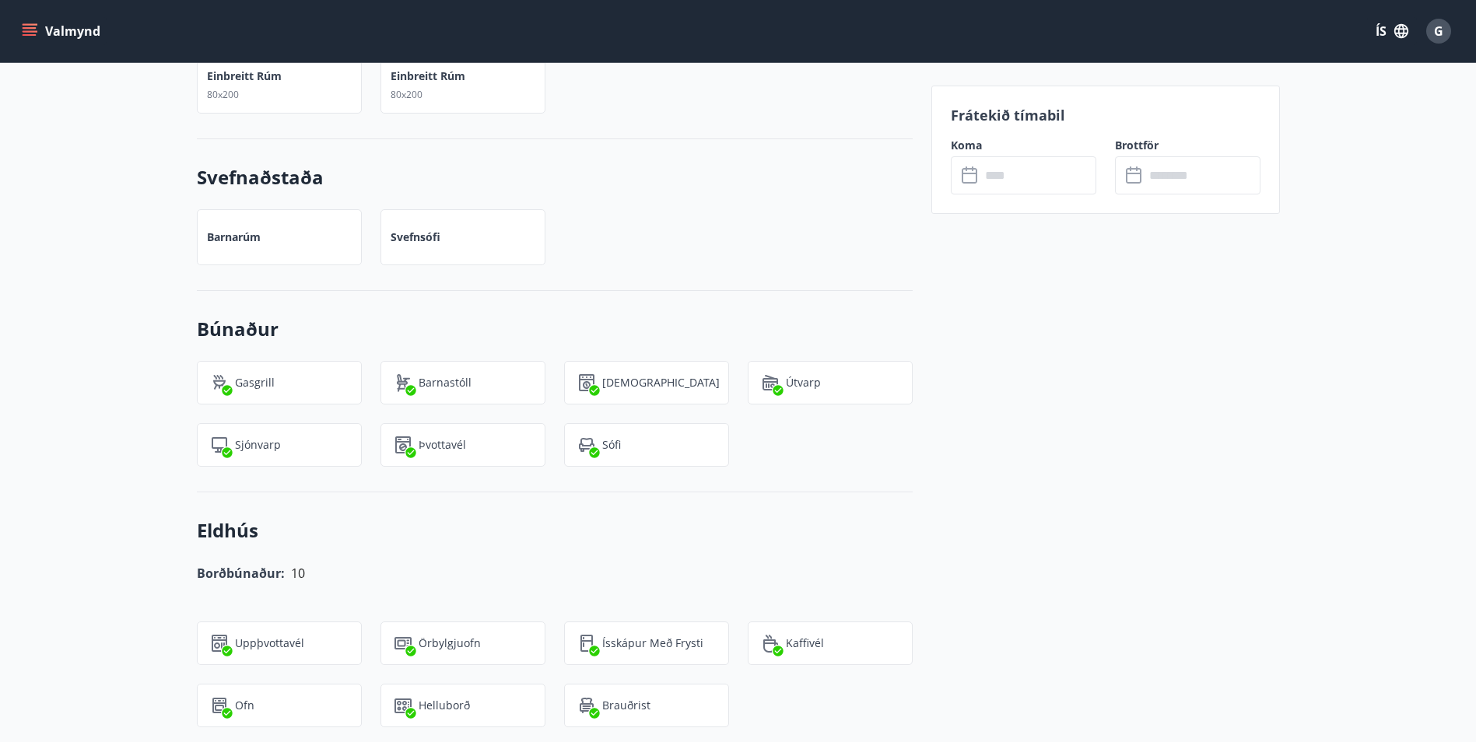
scroll to position [910, 0]
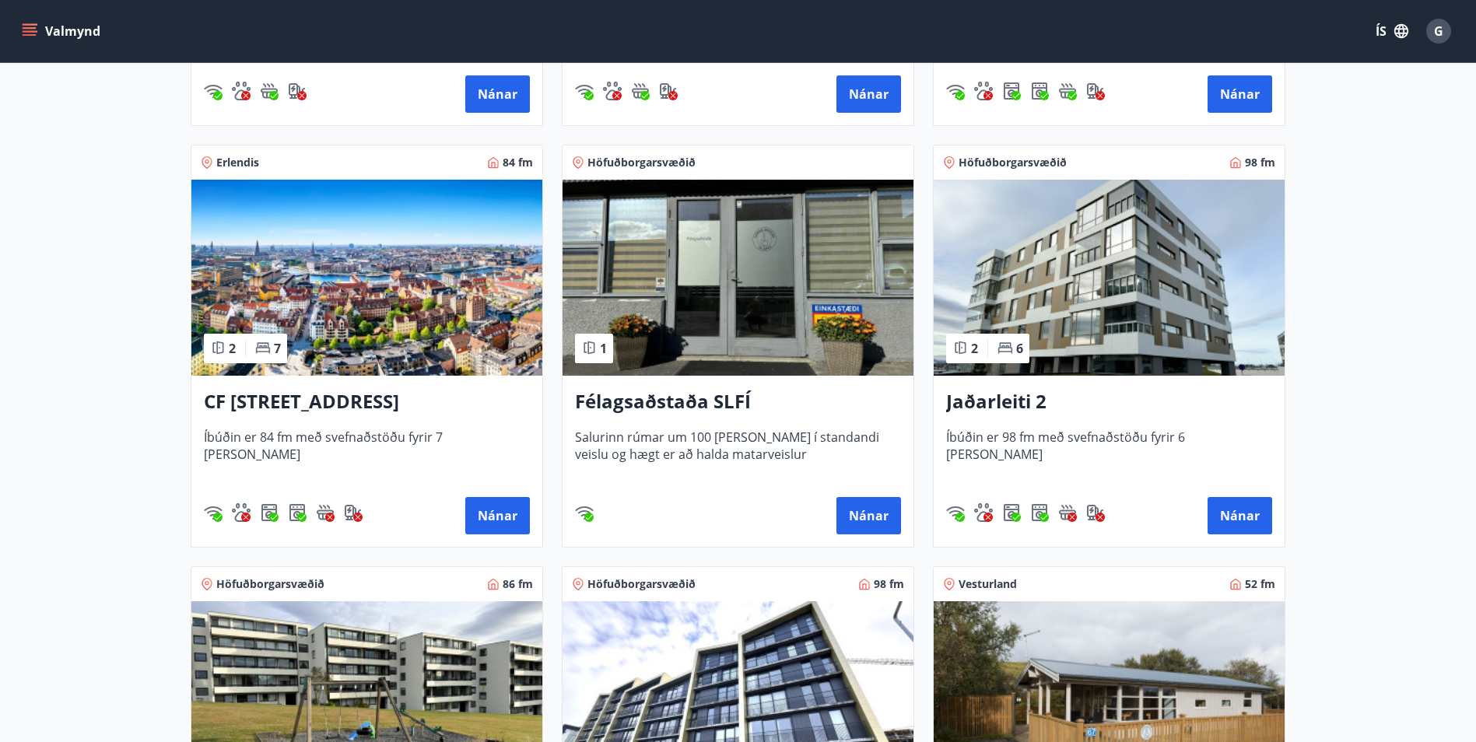
scroll to position [545, 0]
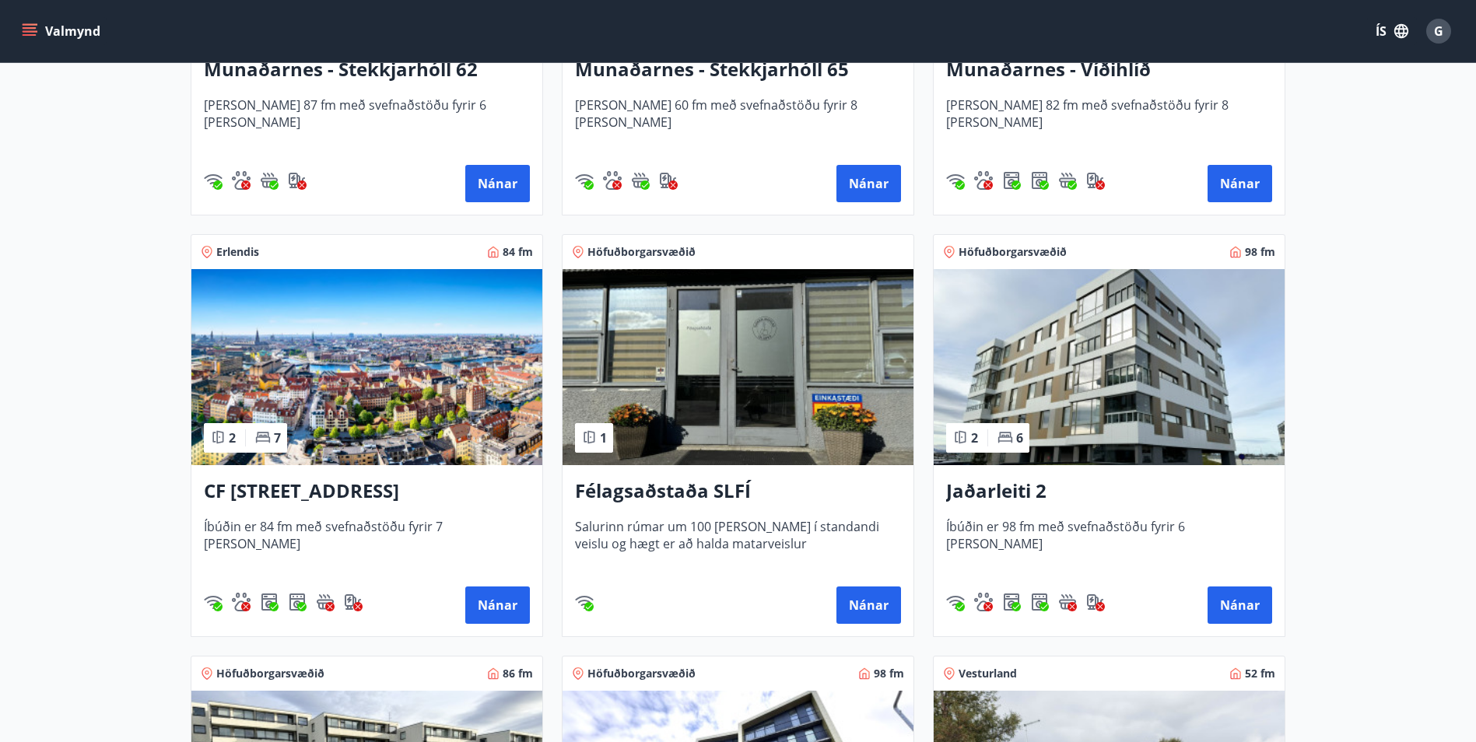
click at [1216, 402] on img at bounding box center [1109, 367] width 351 height 196
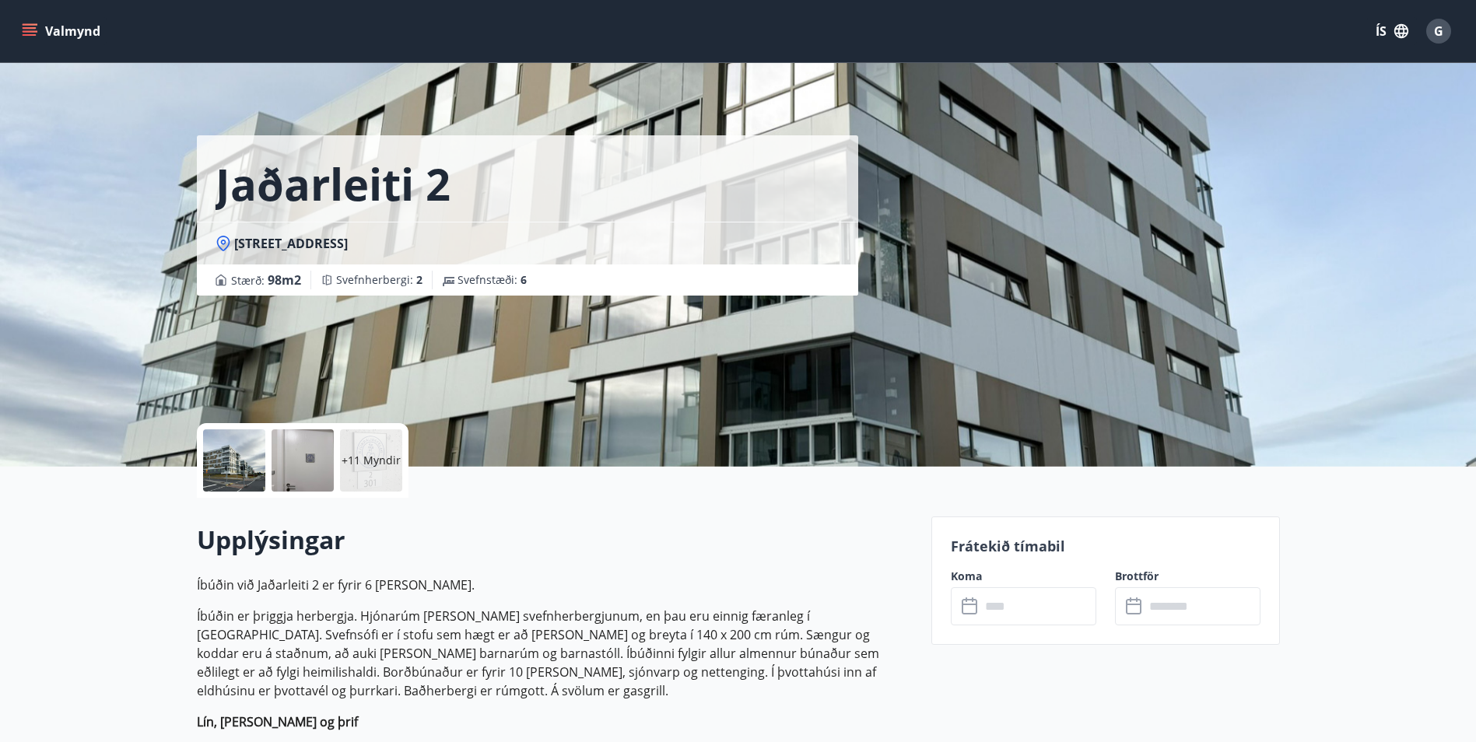
click at [1041, 591] on input "text" at bounding box center [1039, 607] width 116 height 38
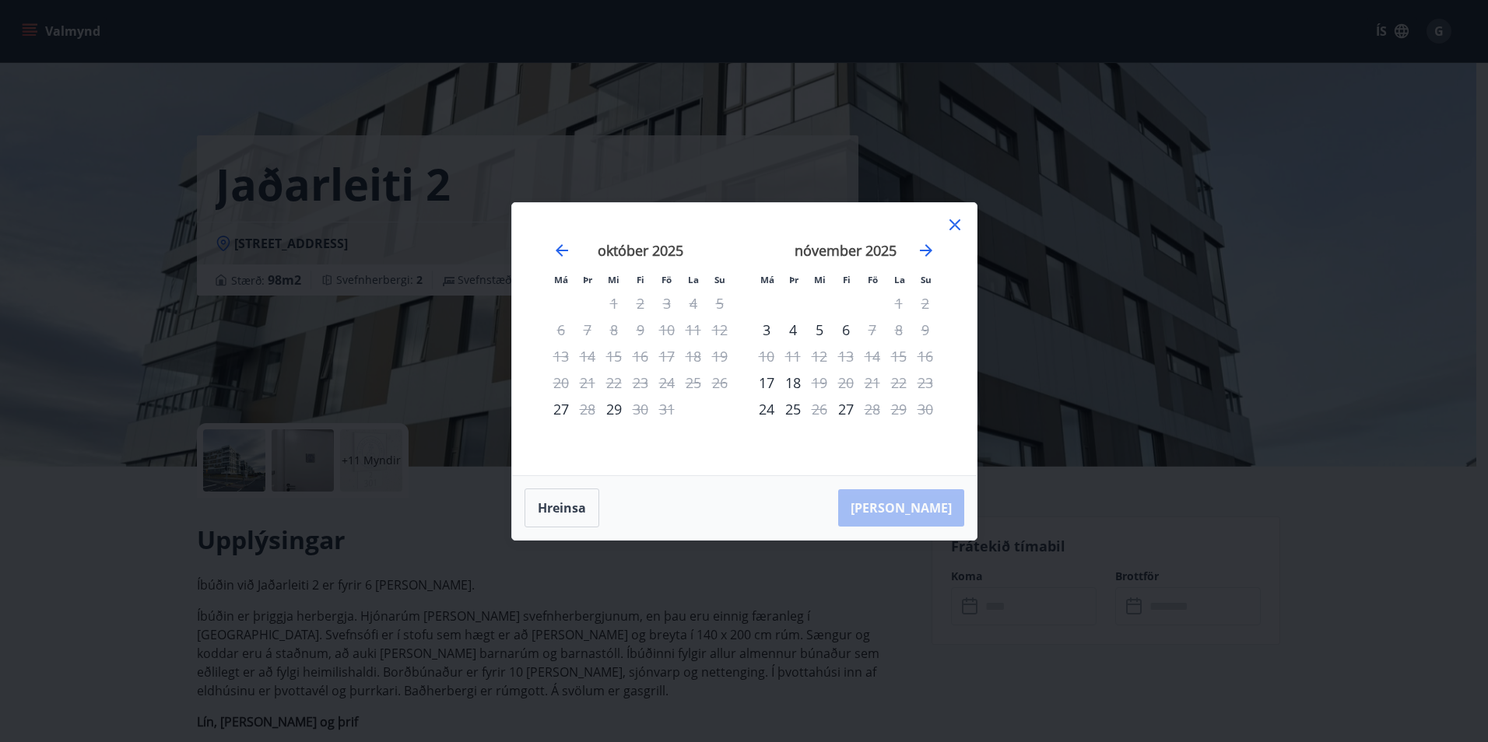
click at [952, 224] on icon at bounding box center [955, 225] width 19 height 19
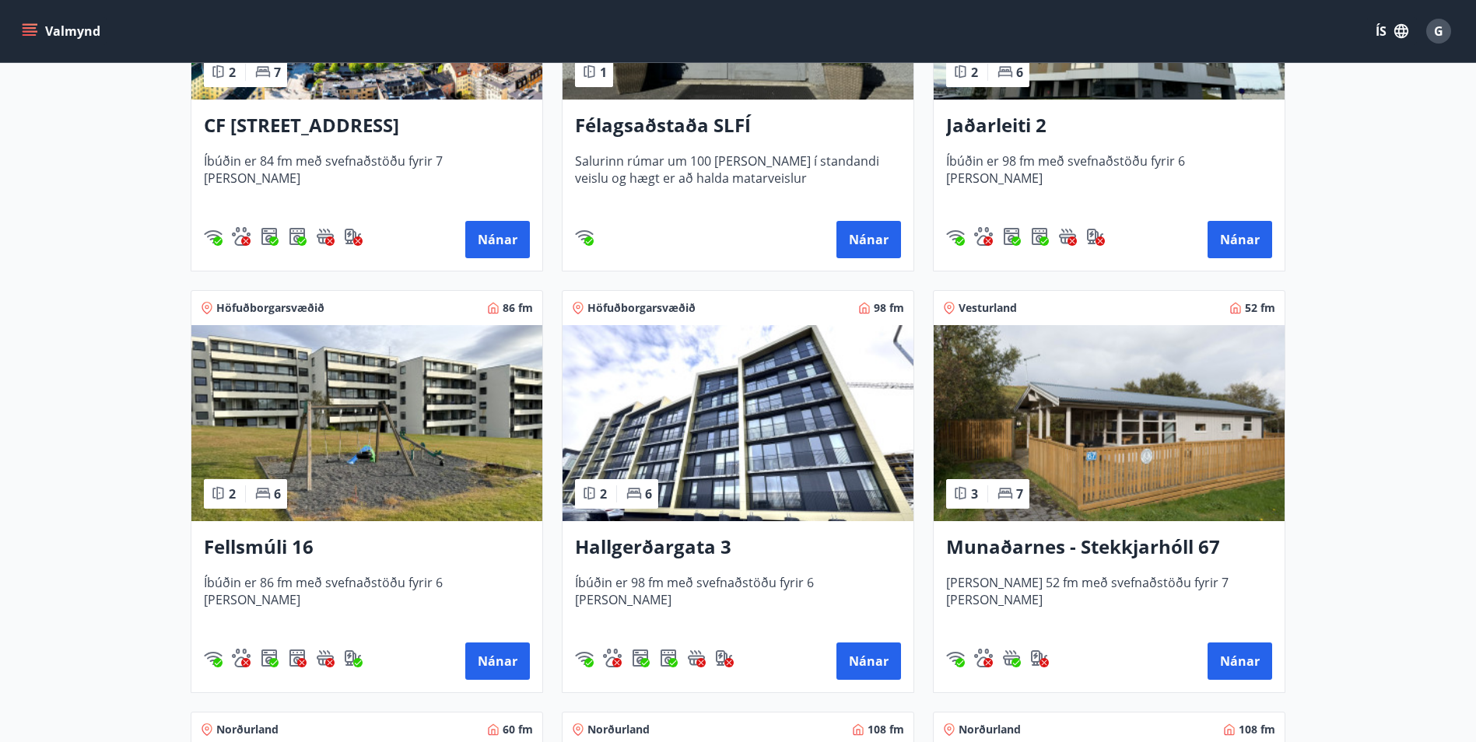
scroll to position [934, 0]
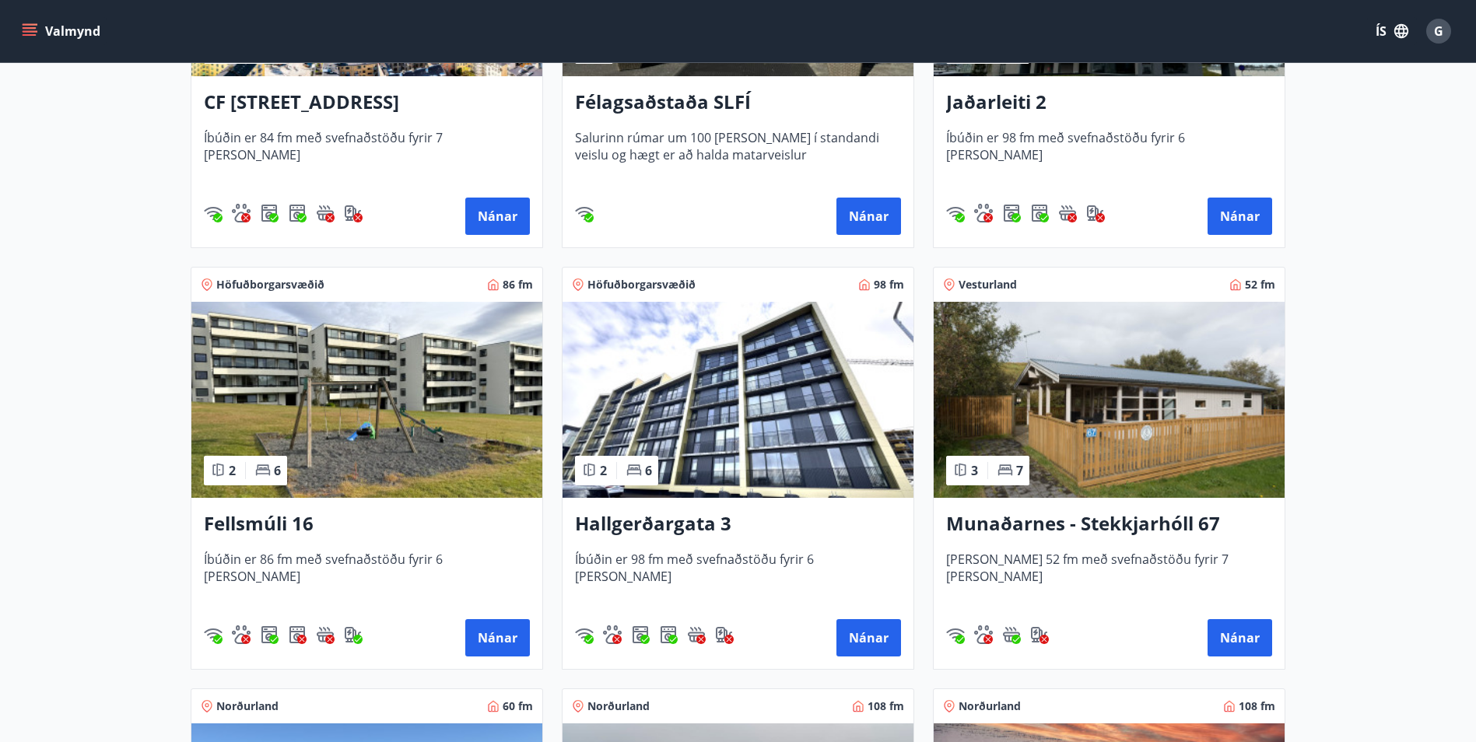
click at [777, 445] on img at bounding box center [738, 400] width 351 height 196
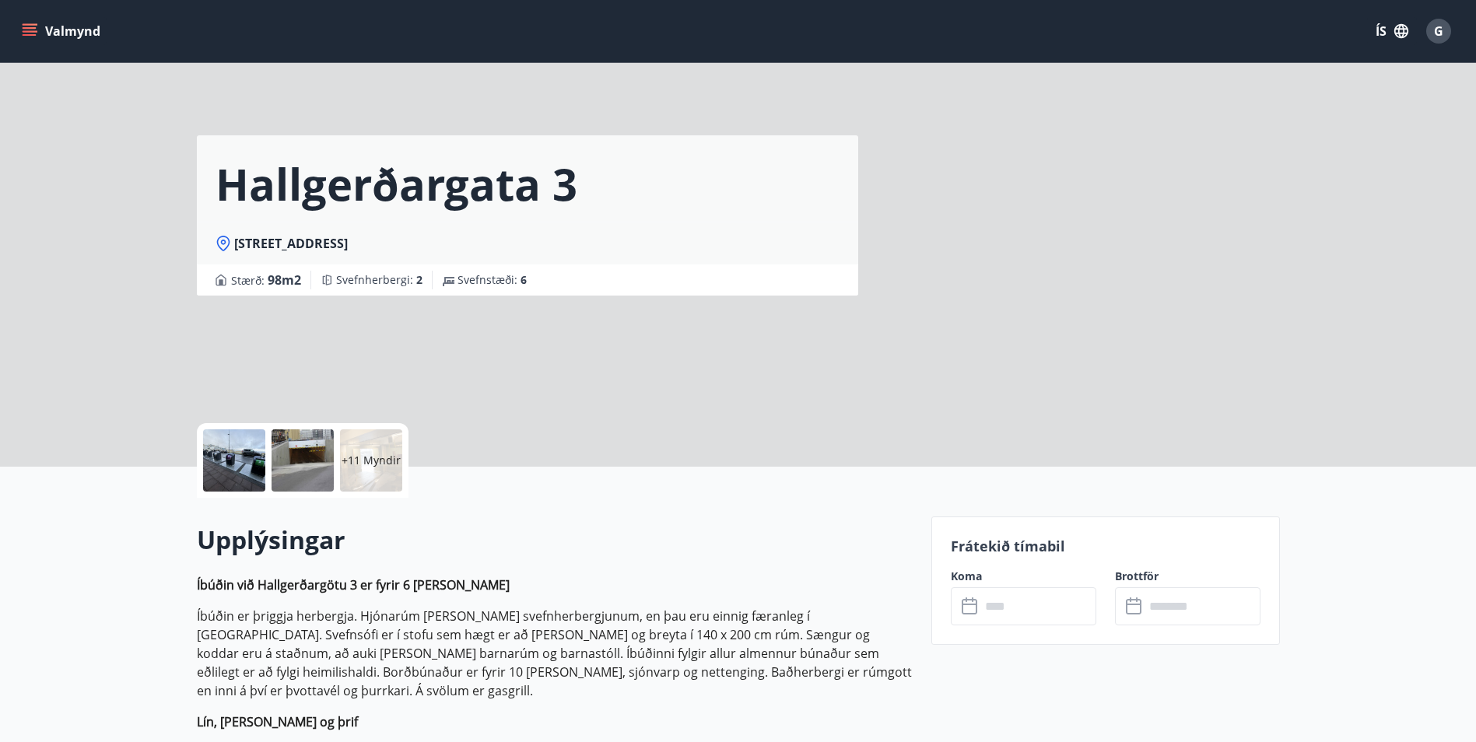
click at [1056, 613] on input "text" at bounding box center [1039, 607] width 116 height 38
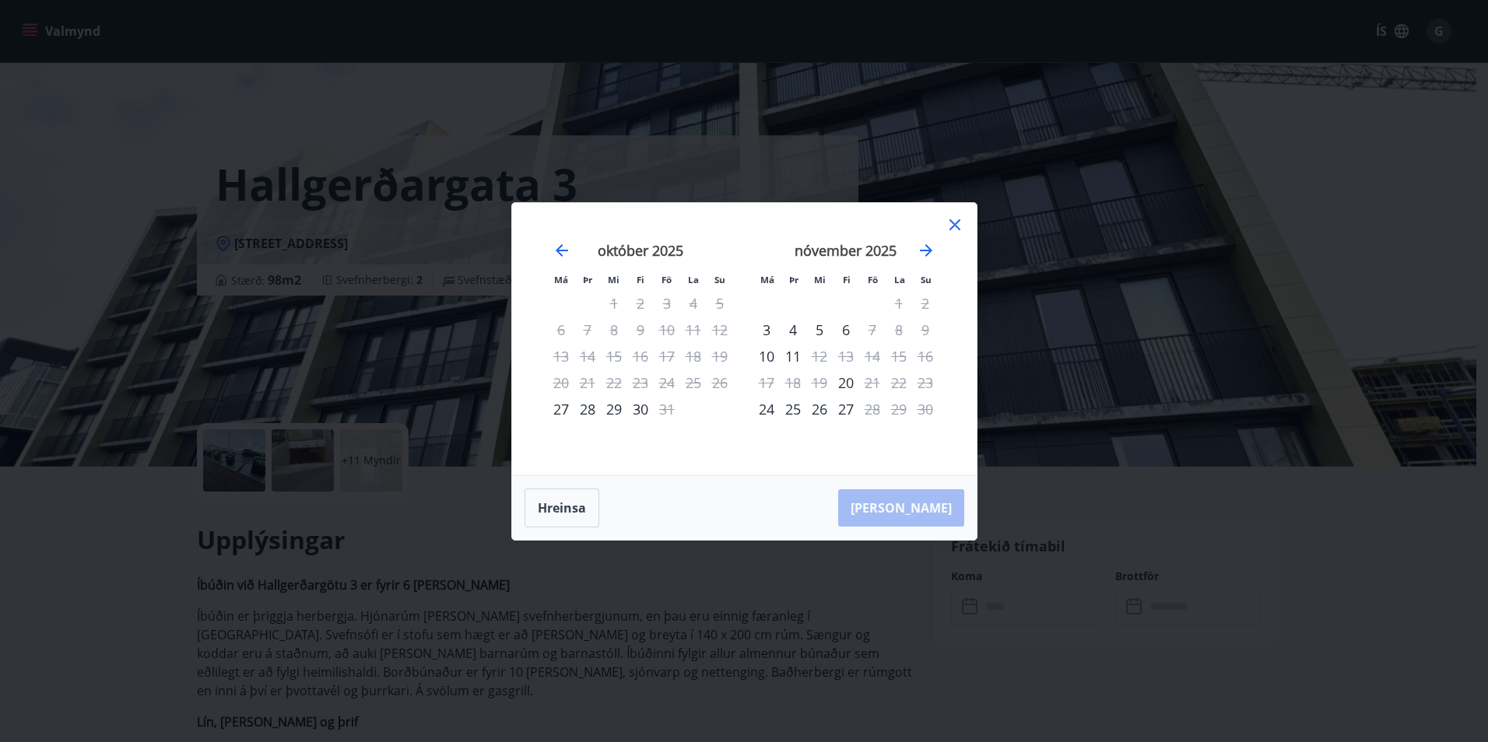
click at [952, 221] on icon at bounding box center [954, 224] width 11 height 11
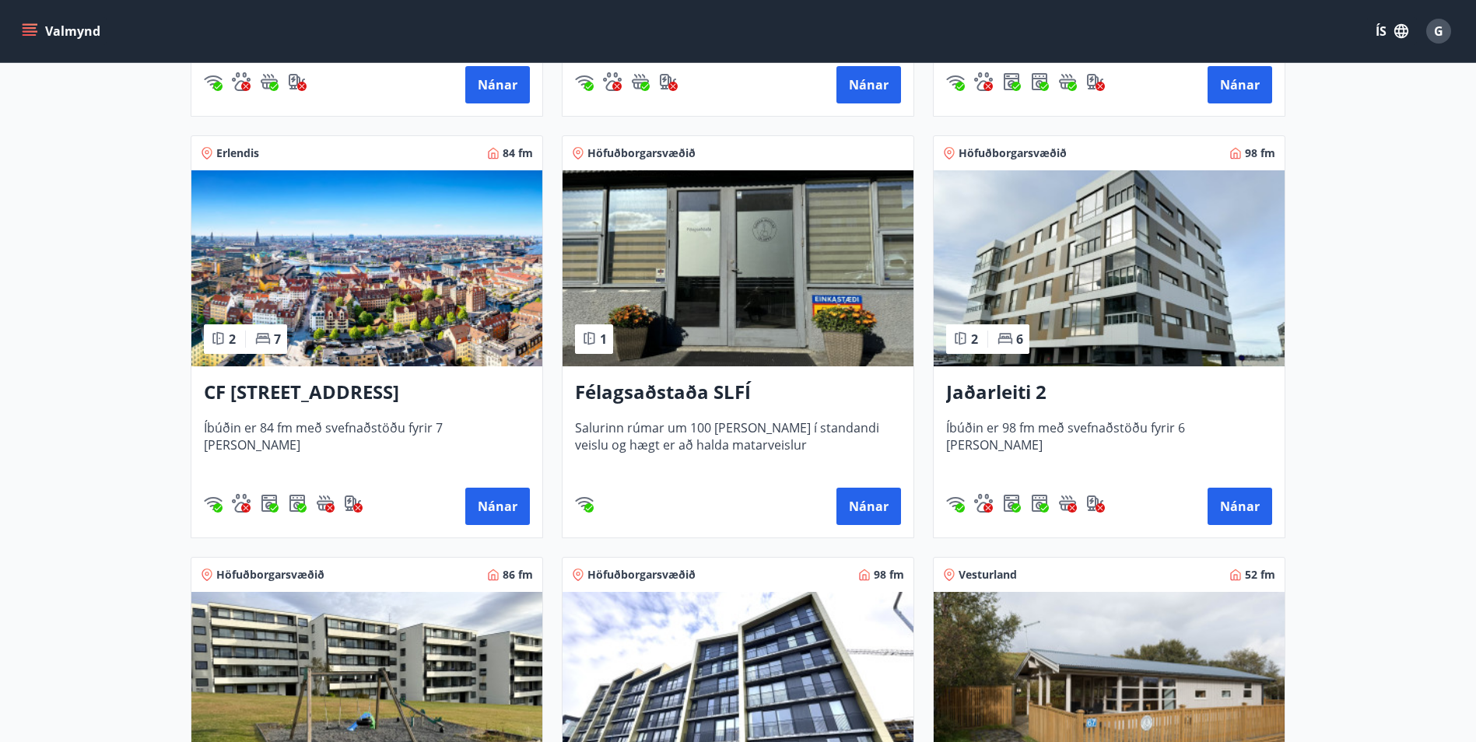
scroll to position [856, 0]
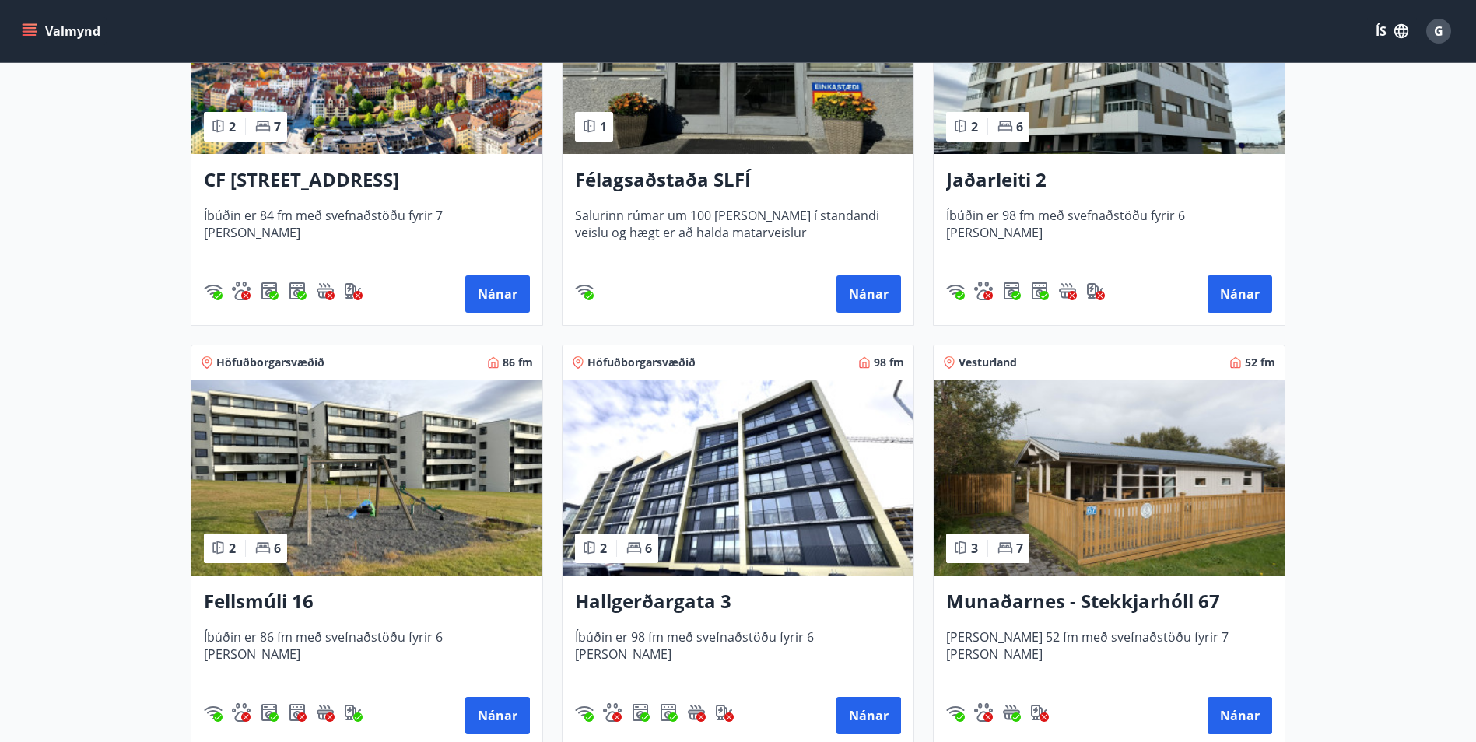
click at [437, 517] on img at bounding box center [366, 478] width 351 height 196
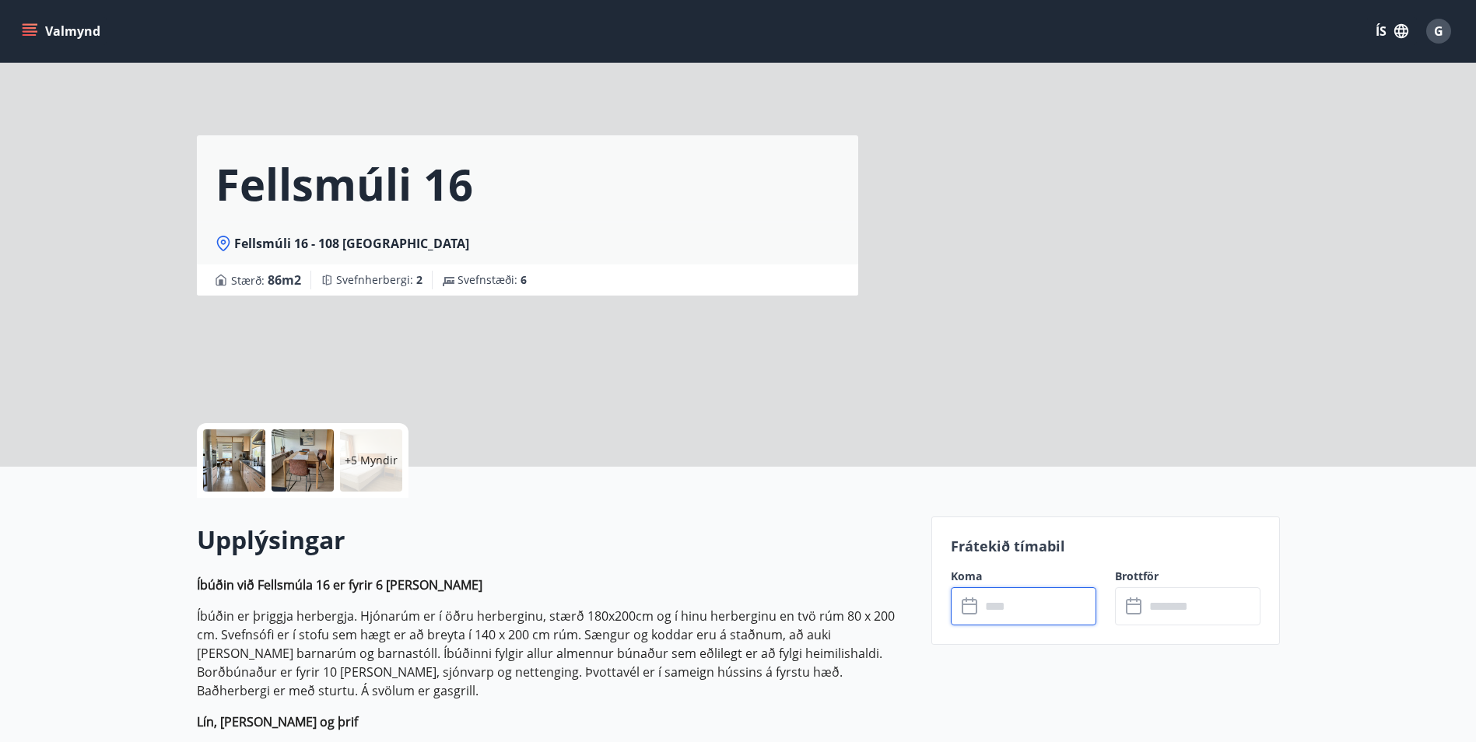
click at [1023, 602] on input "text" at bounding box center [1039, 607] width 116 height 38
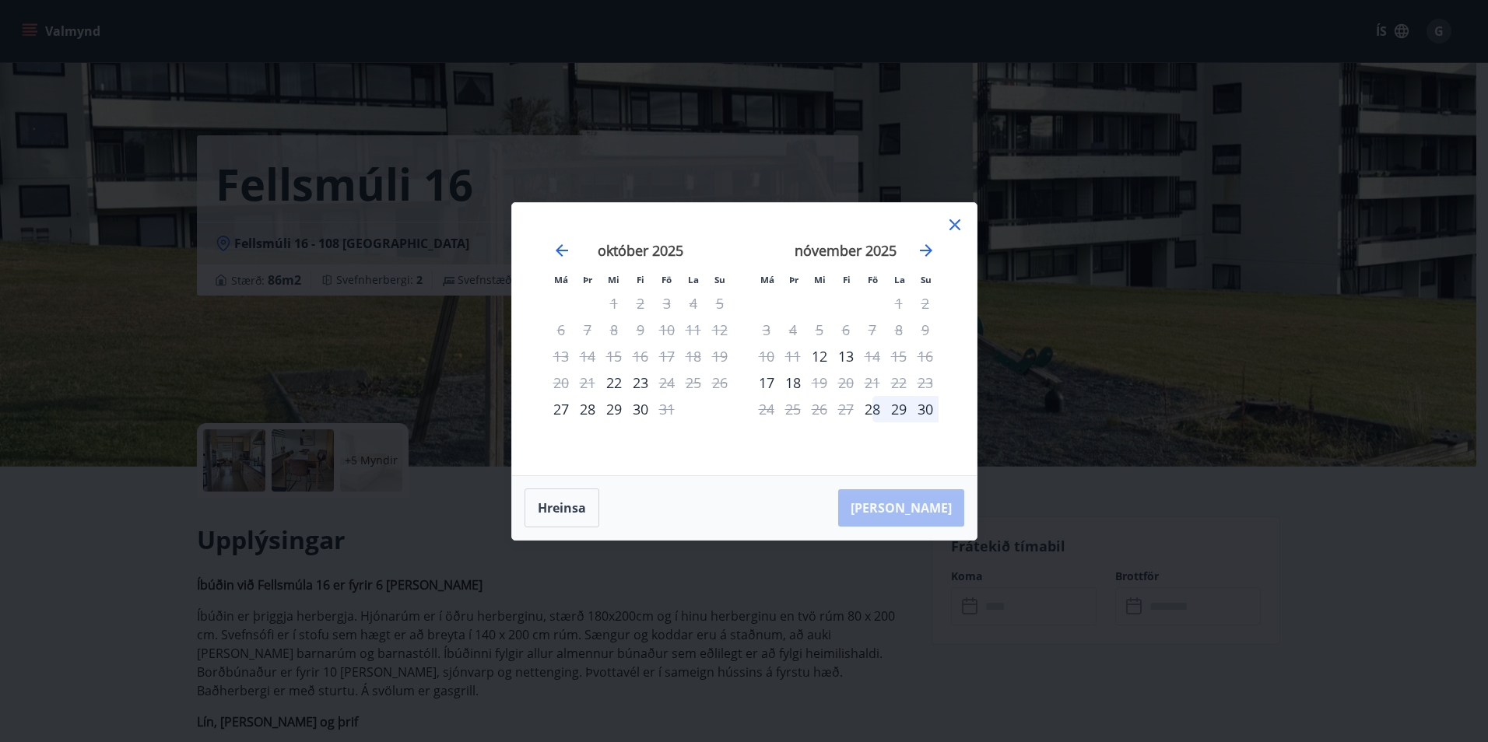
click at [956, 228] on icon at bounding box center [955, 225] width 19 height 19
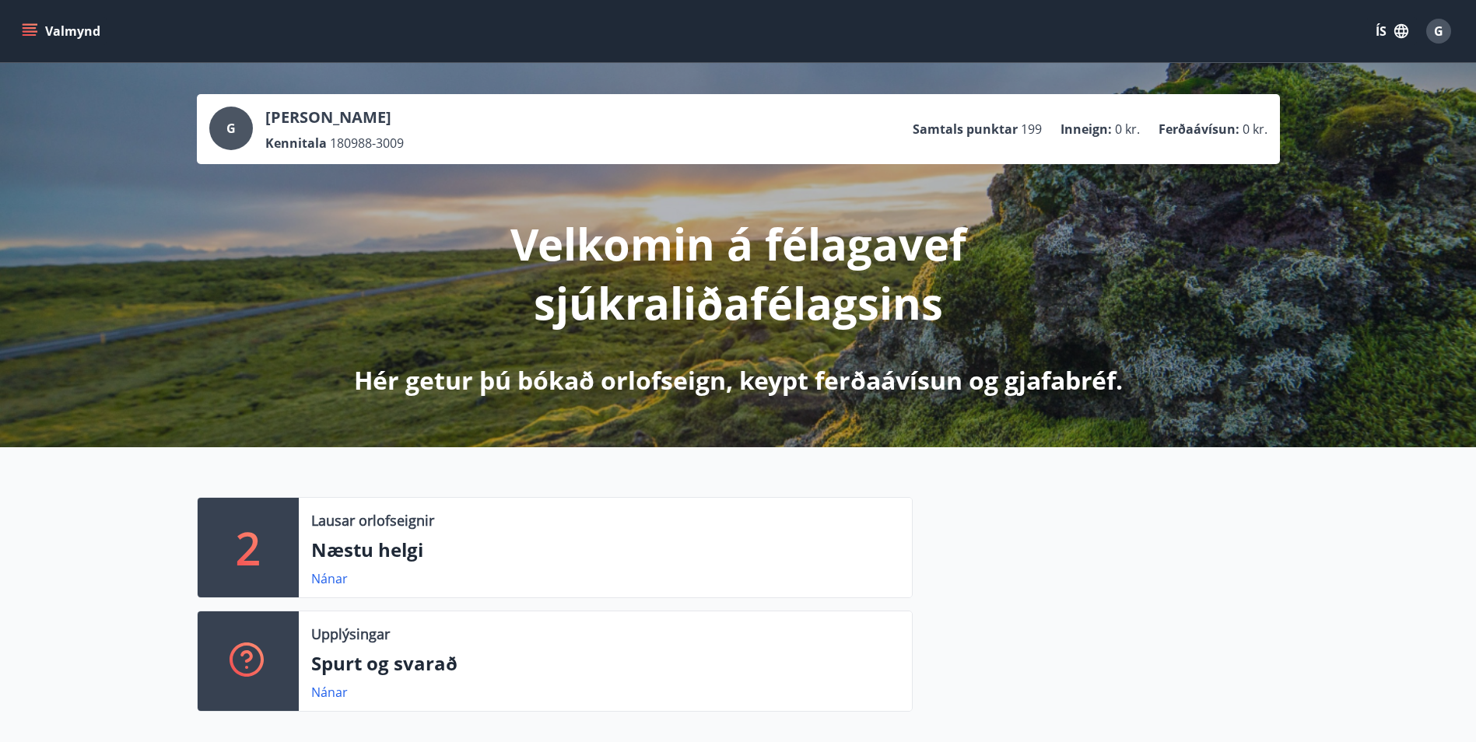
click at [230, 132] on span "G" at bounding box center [230, 128] width 9 height 17
click at [26, 33] on icon "menu" at bounding box center [30, 31] width 16 height 16
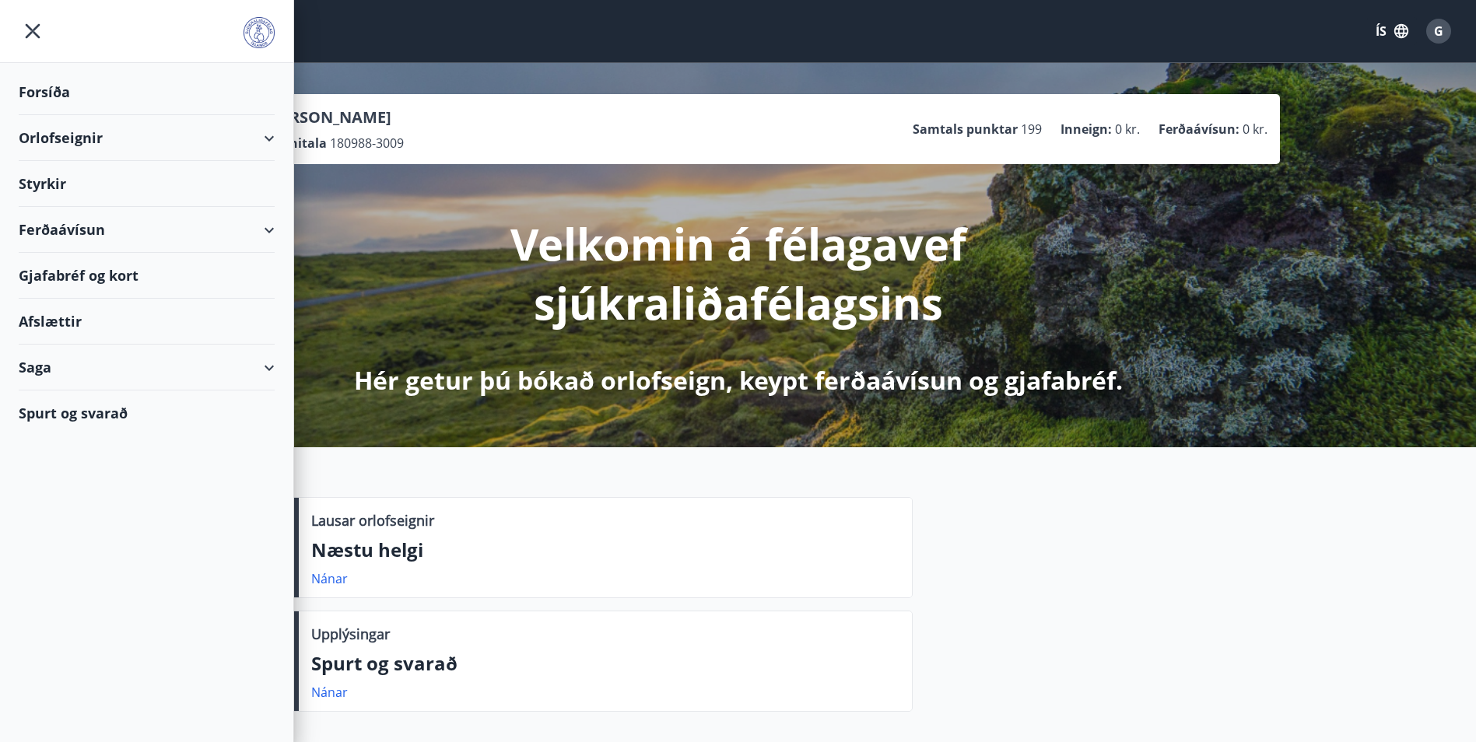
click at [272, 226] on div "Ferðaávísun" at bounding box center [147, 230] width 256 height 46
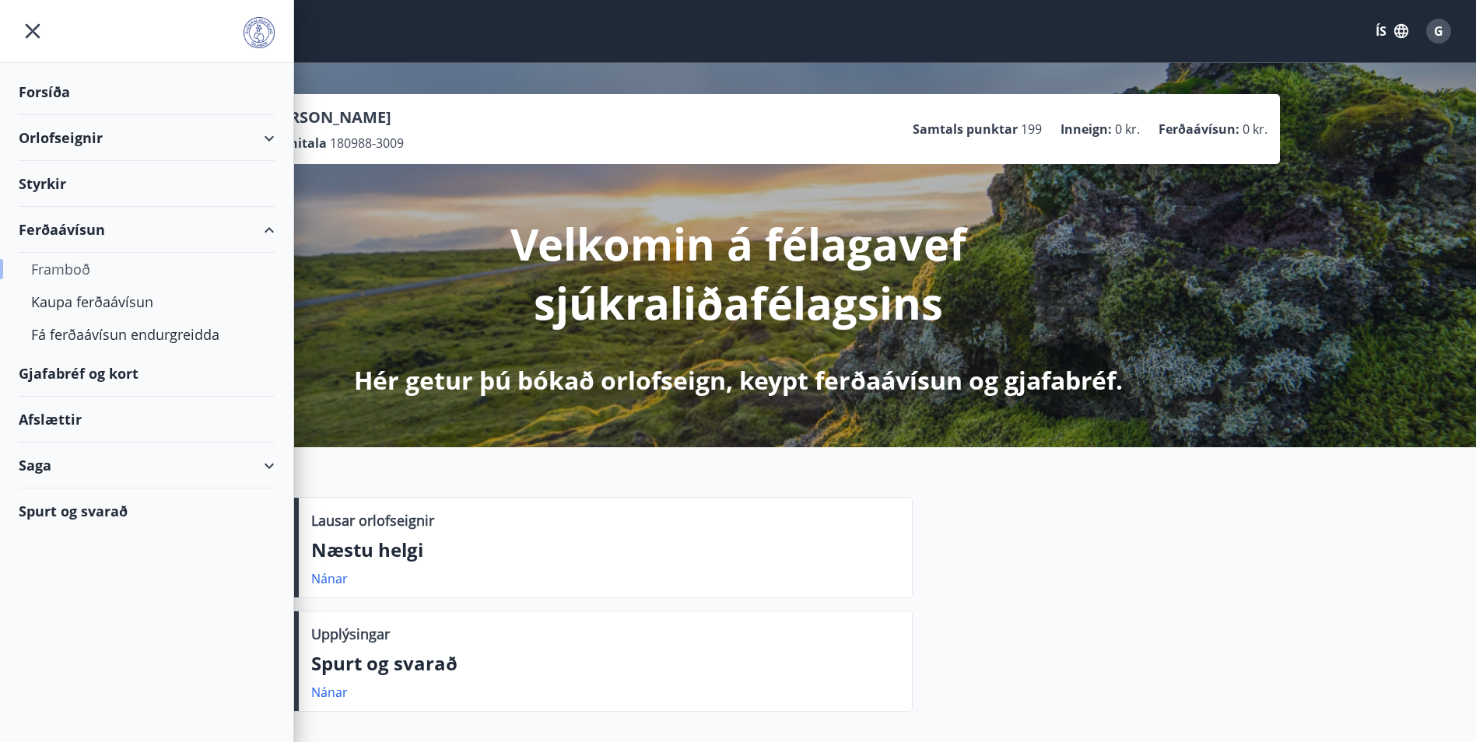
click at [82, 276] on div "Framboð" at bounding box center [146, 269] width 231 height 33
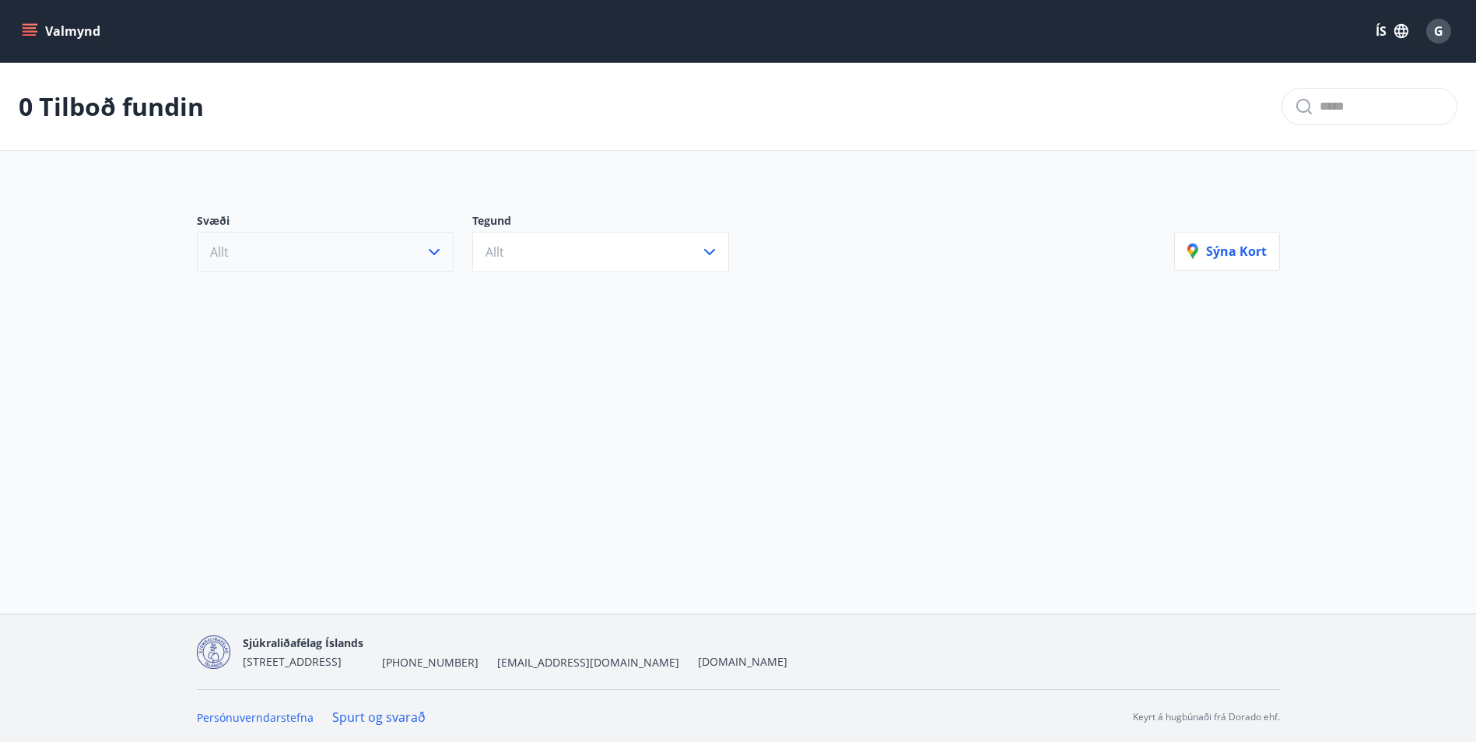
click at [443, 251] on icon "button" at bounding box center [434, 252] width 19 height 19
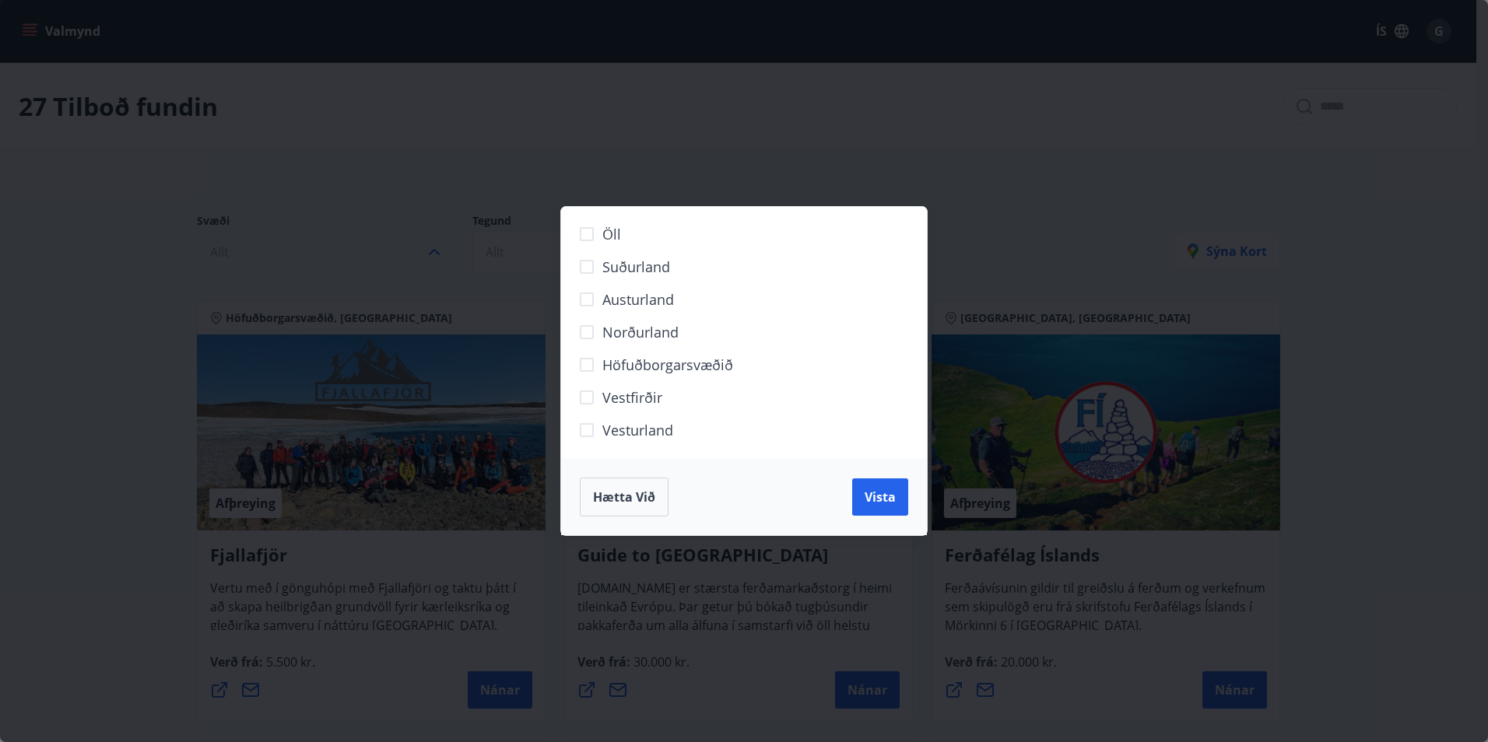
click at [615, 363] on span "Höfuðborgarsvæðið" at bounding box center [667, 365] width 131 height 20
click at [895, 505] on span "Vista" at bounding box center [880, 497] width 31 height 17
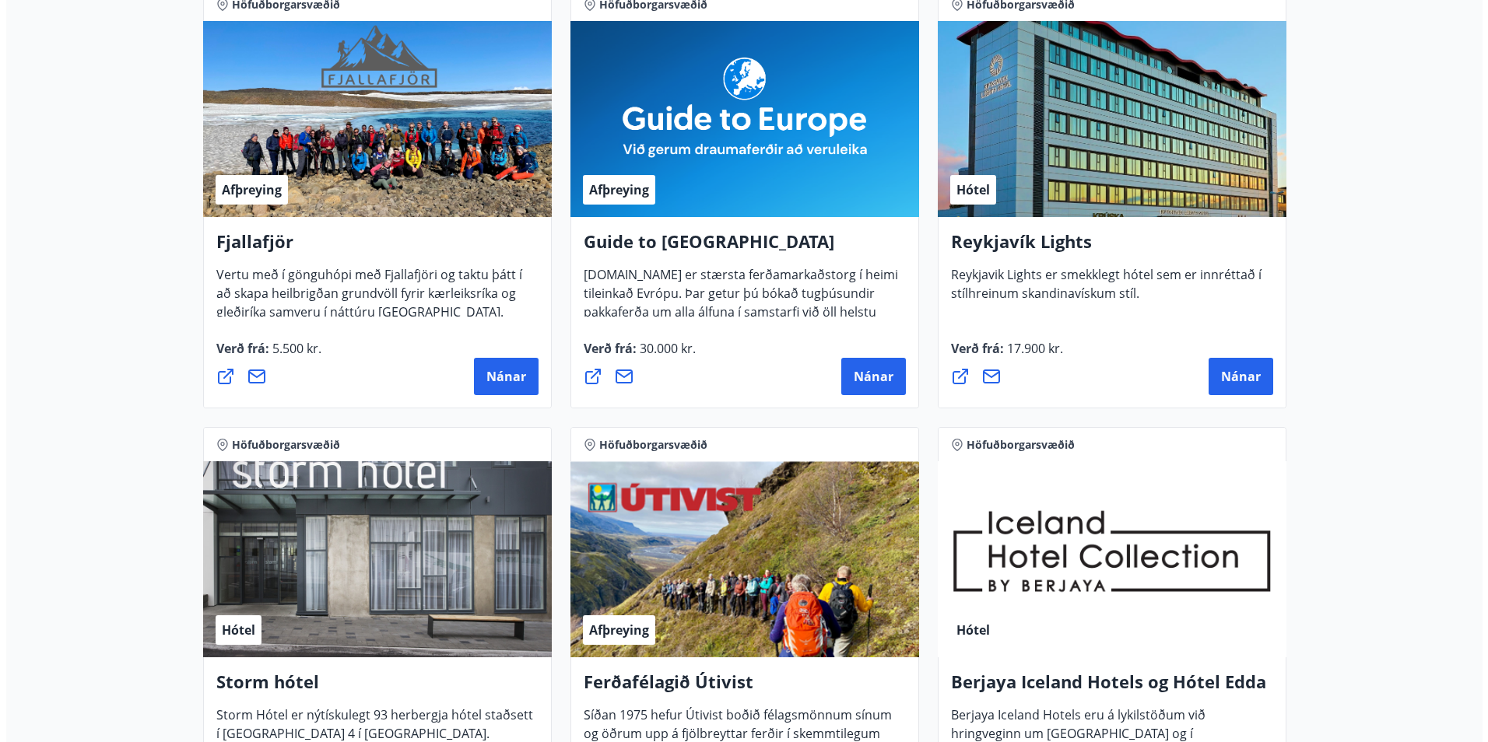
scroll to position [311, 0]
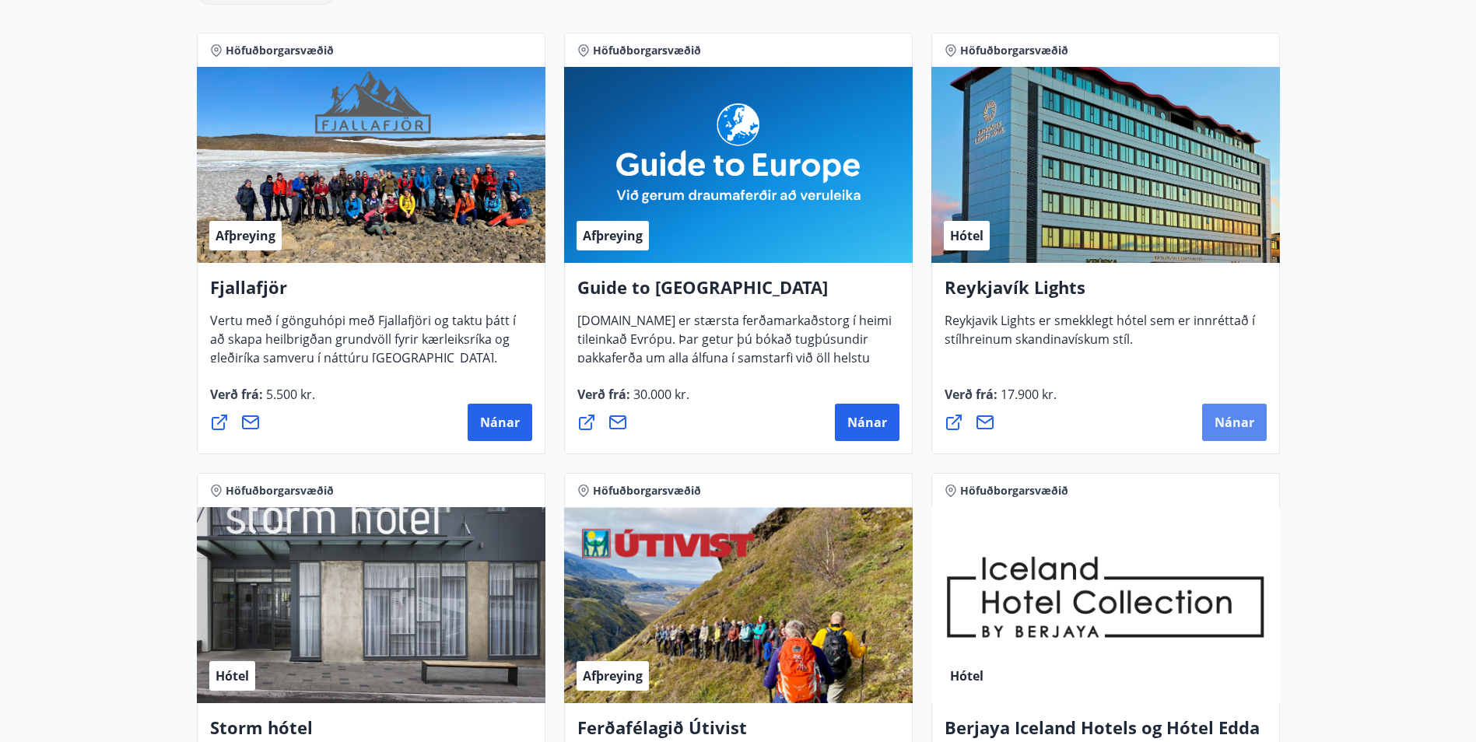
click at [1219, 428] on span "Nánar" at bounding box center [1235, 422] width 40 height 17
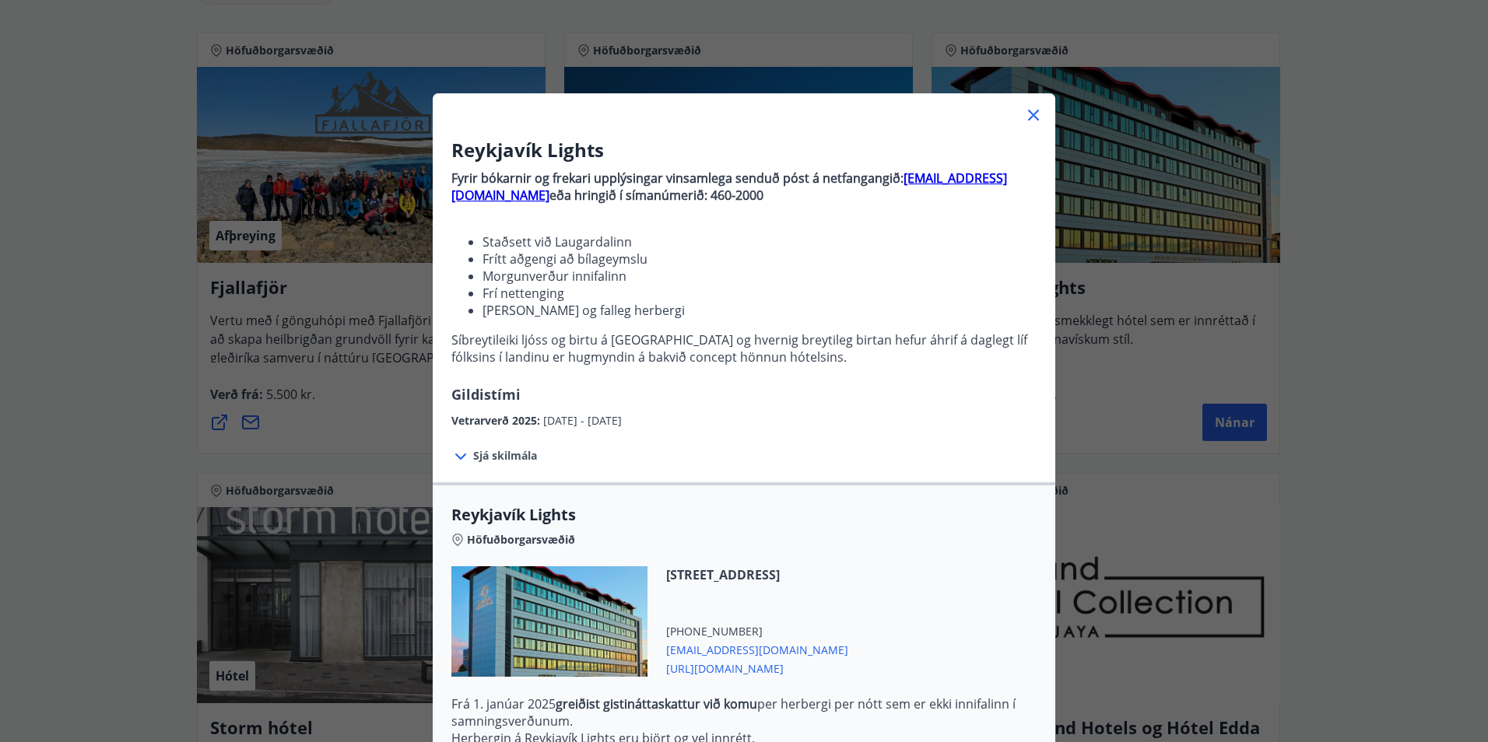
click at [458, 455] on icon at bounding box center [460, 457] width 11 height 6
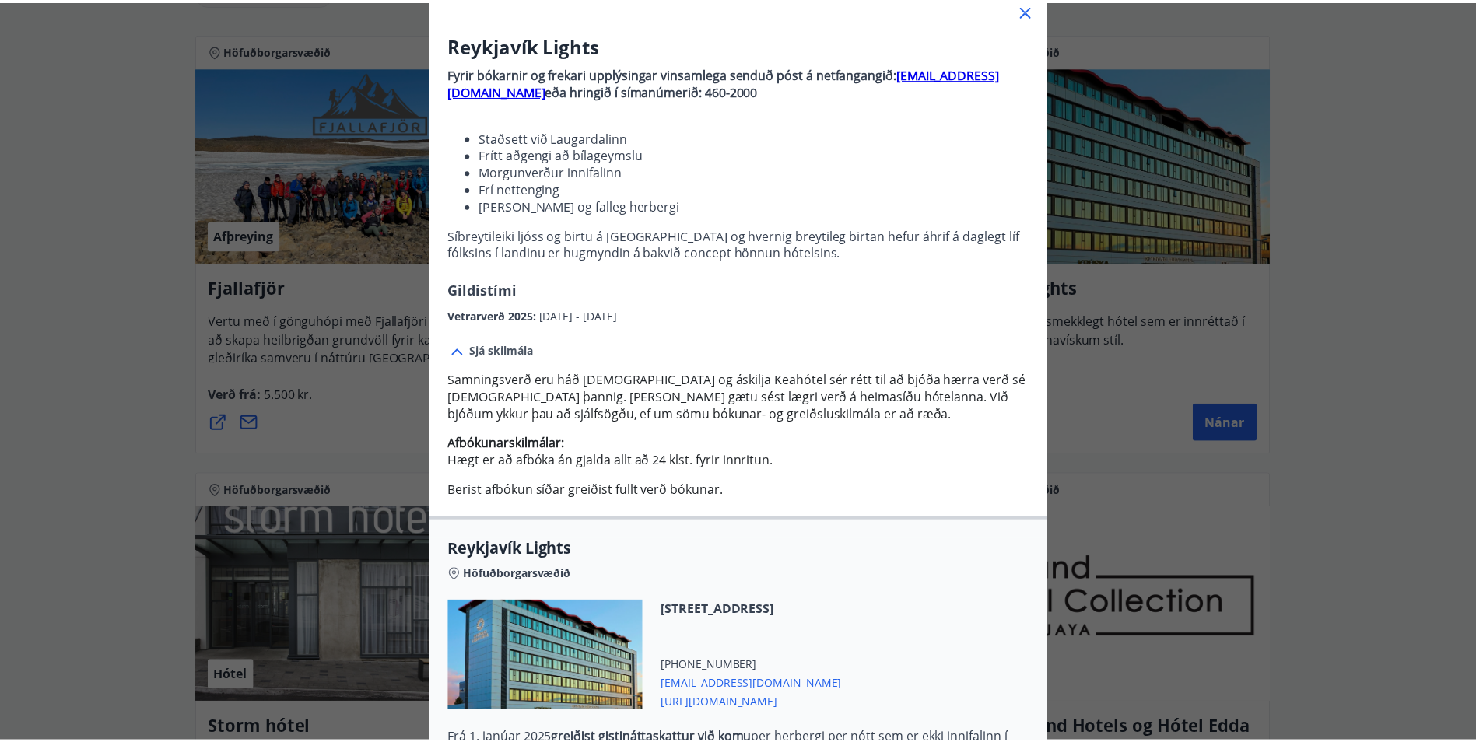
scroll to position [104, 0]
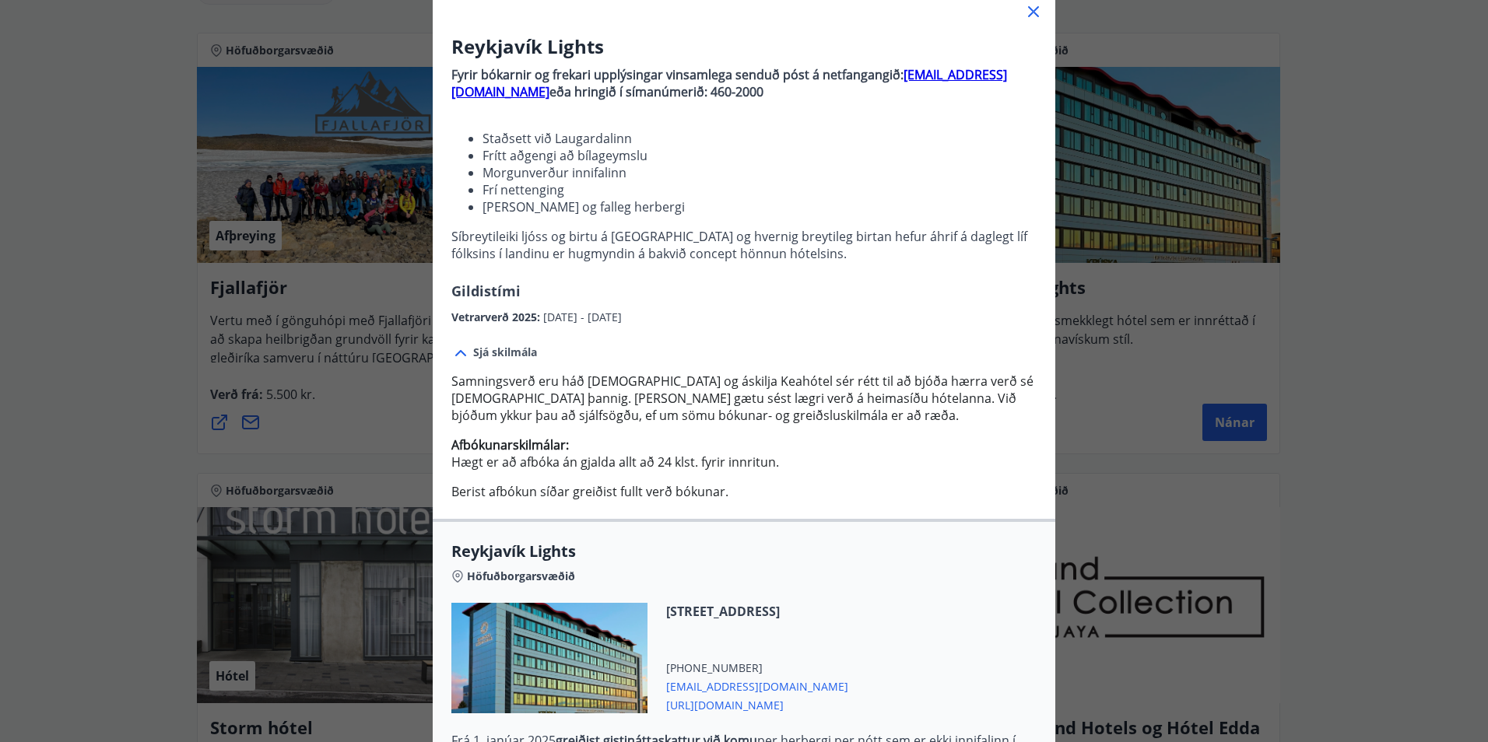
click at [1032, 13] on icon at bounding box center [1033, 11] width 19 height 19
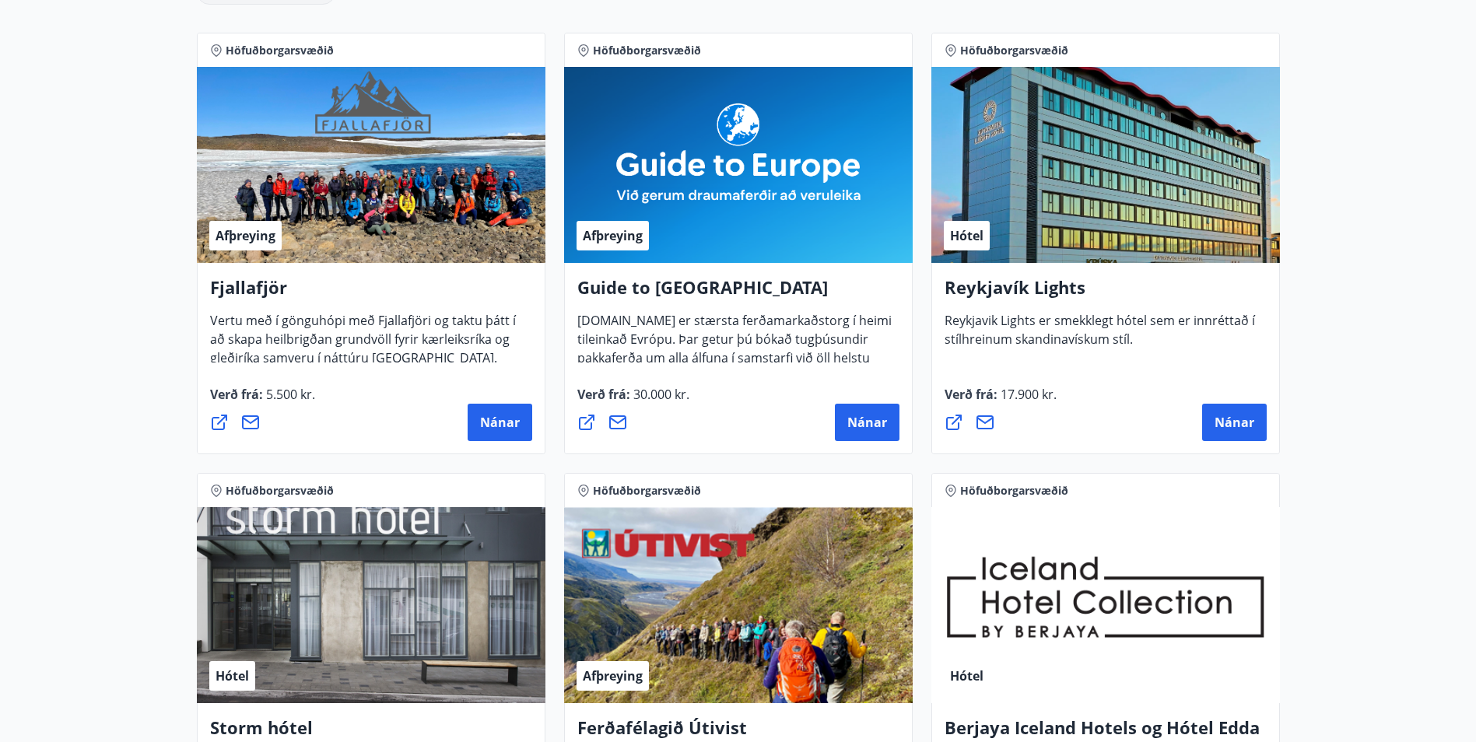
scroll to position [0, 0]
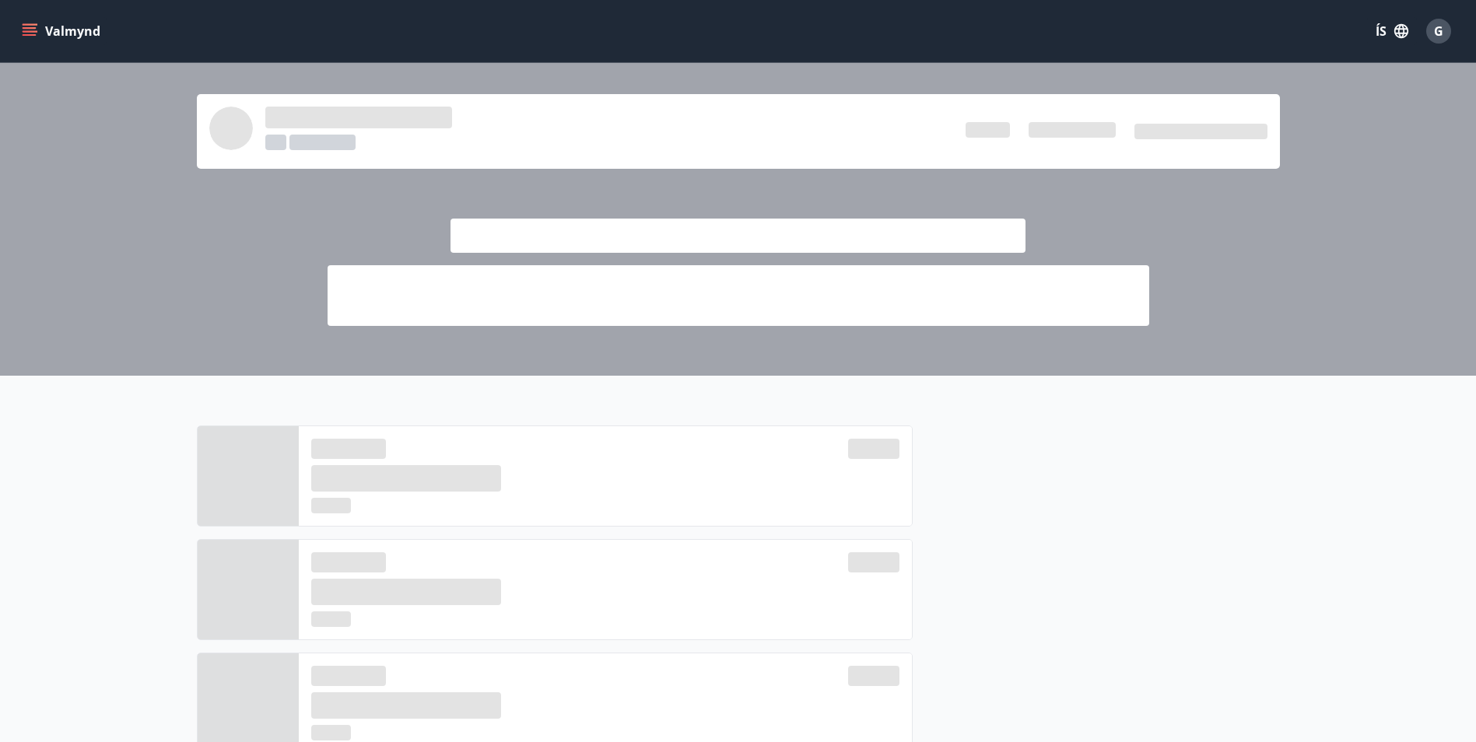
click at [23, 33] on icon "menu" at bounding box center [30, 31] width 16 height 16
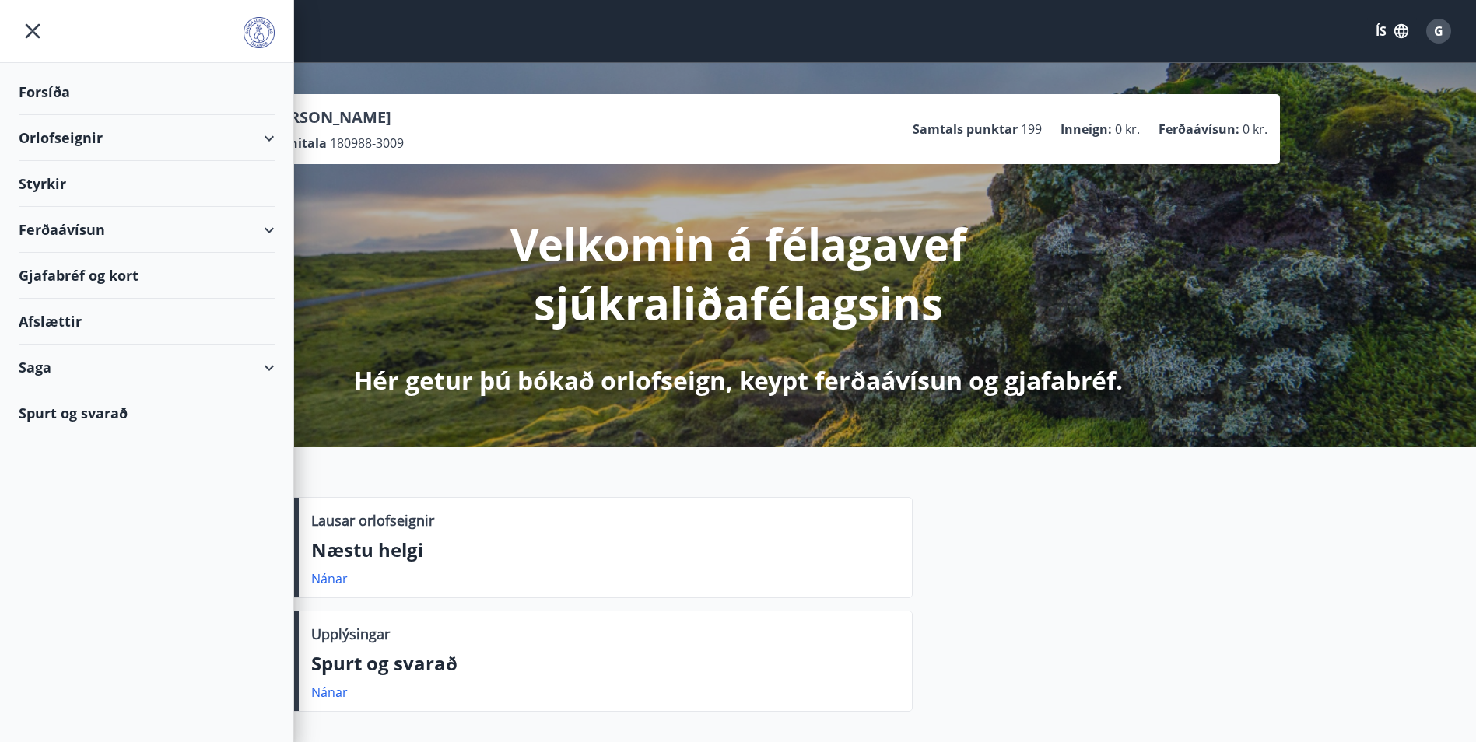
click at [265, 231] on div "Ferðaávísun" at bounding box center [147, 230] width 256 height 46
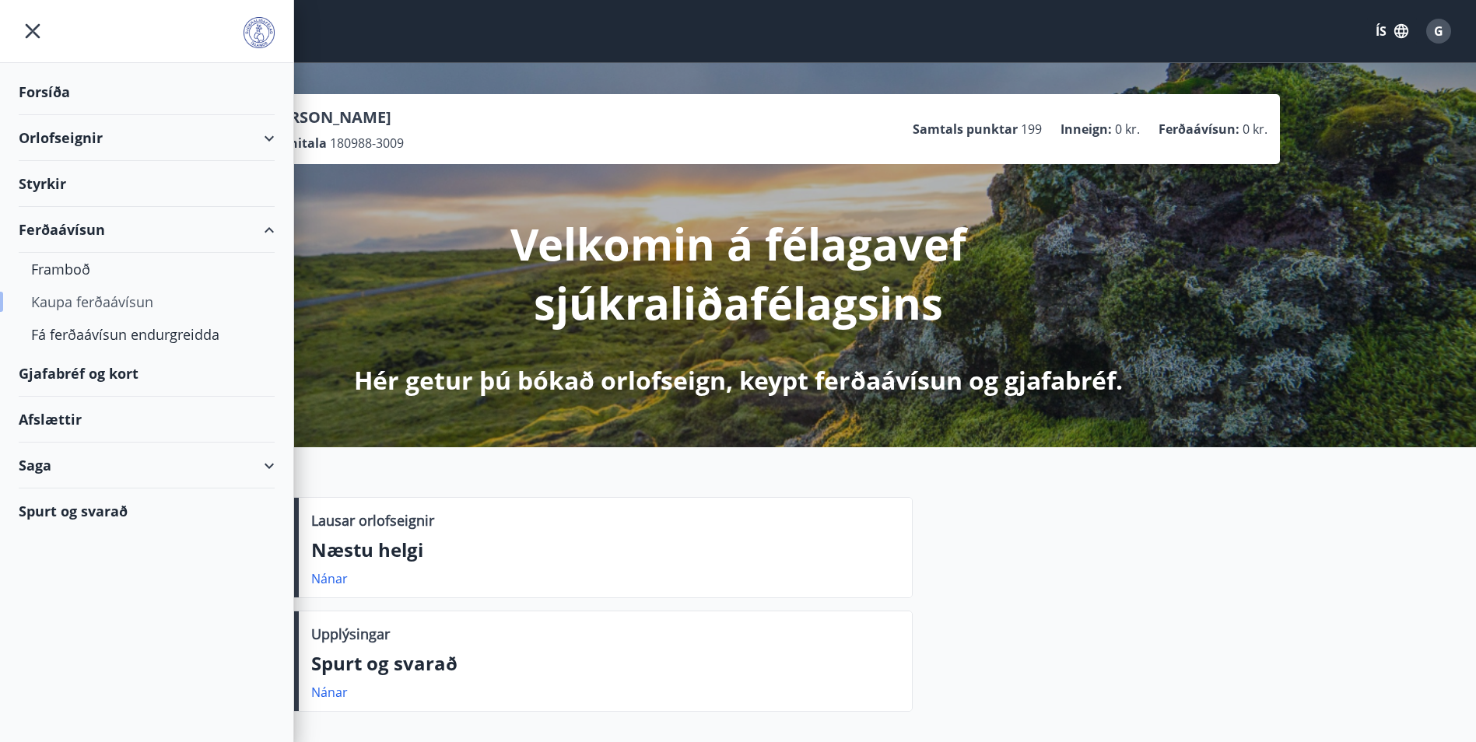
click at [121, 300] on div "Kaupa ferðaávísun" at bounding box center [146, 302] width 231 height 33
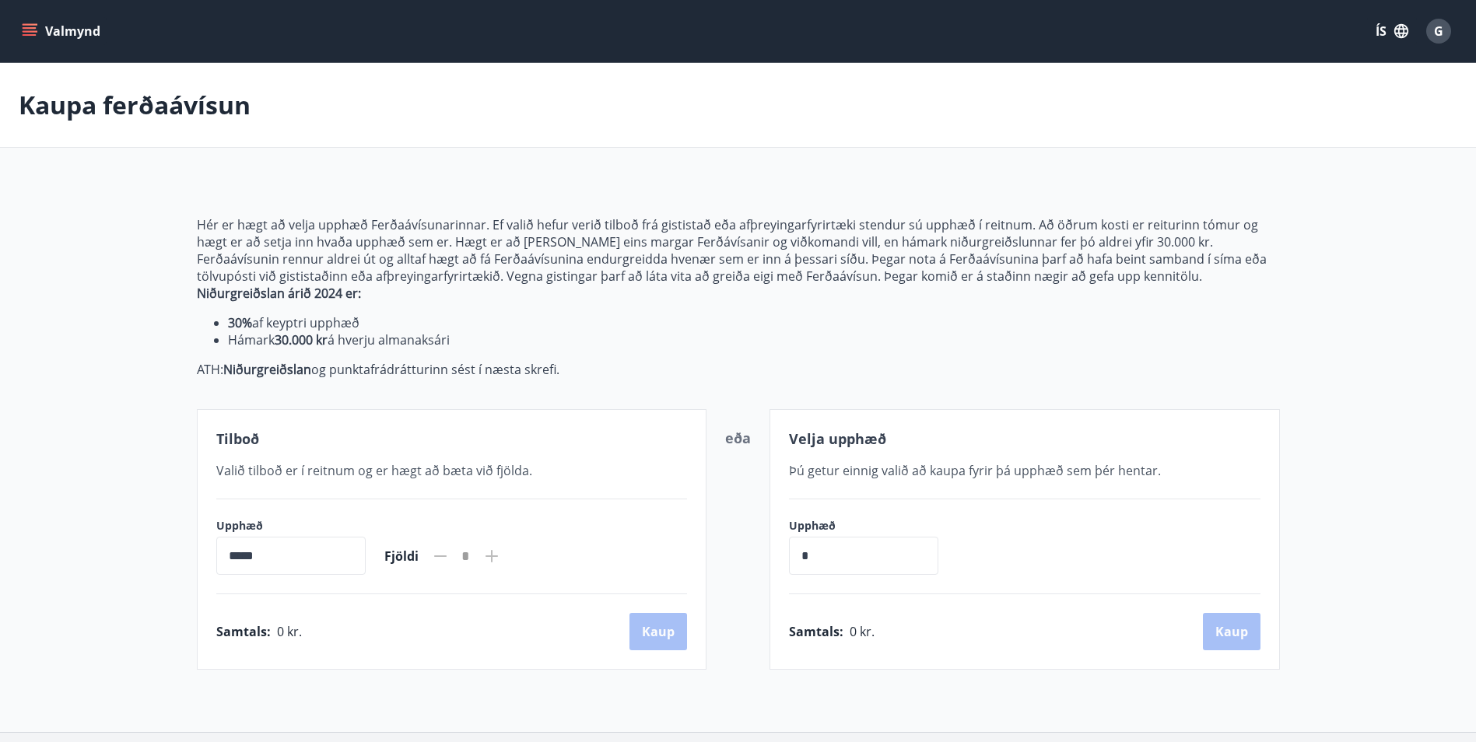
click at [286, 560] on input "*****" at bounding box center [290, 556] width 149 height 38
drag, startPoint x: 286, startPoint y: 560, endPoint x: 240, endPoint y: 553, distance: 47.2
click at [240, 553] on input "*****" at bounding box center [290, 556] width 149 height 38
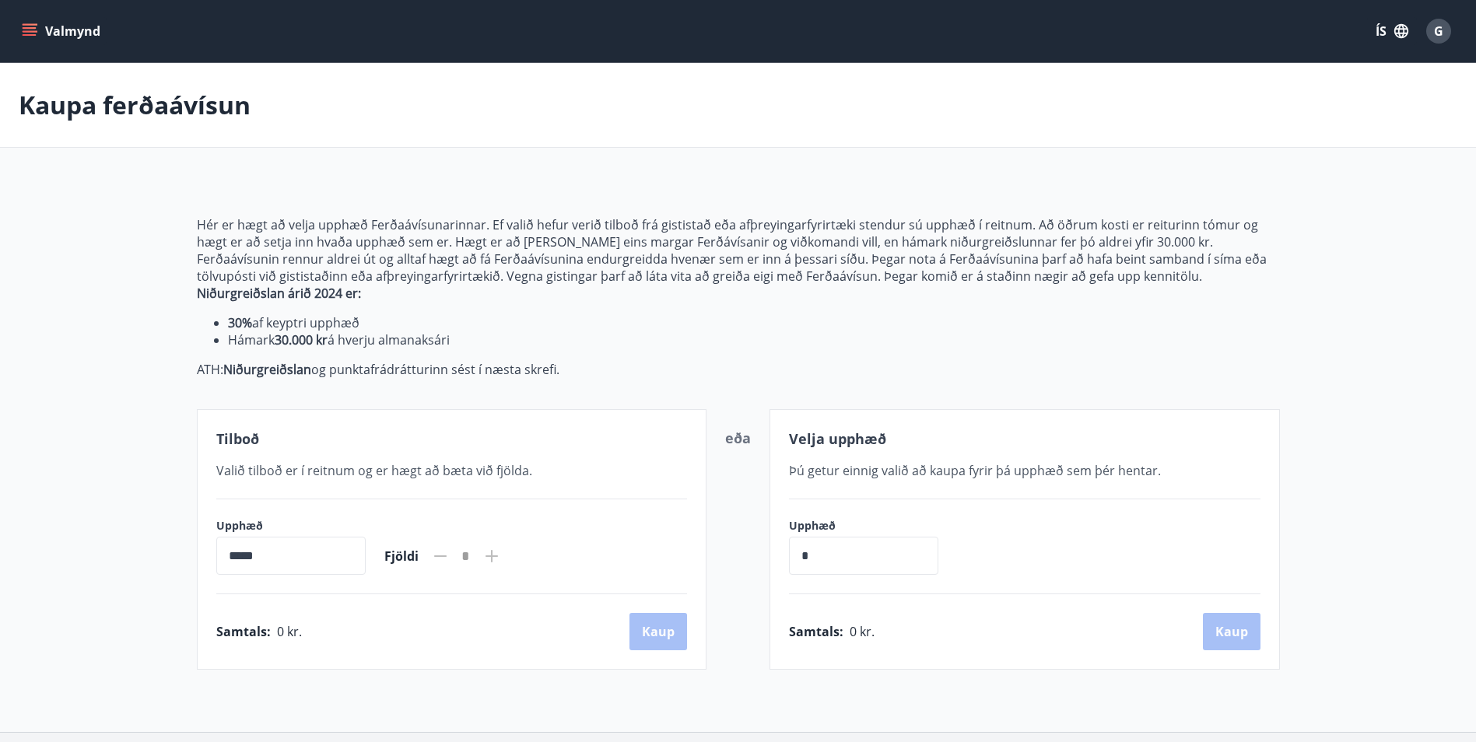
click at [237, 556] on input "*****" at bounding box center [290, 556] width 149 height 38
click at [236, 556] on input "*****" at bounding box center [290, 556] width 149 height 38
click at [219, 557] on input "*****" at bounding box center [290, 556] width 149 height 38
click at [234, 556] on input "*****" at bounding box center [290, 556] width 149 height 38
click at [233, 556] on input "*****" at bounding box center [290, 556] width 149 height 38
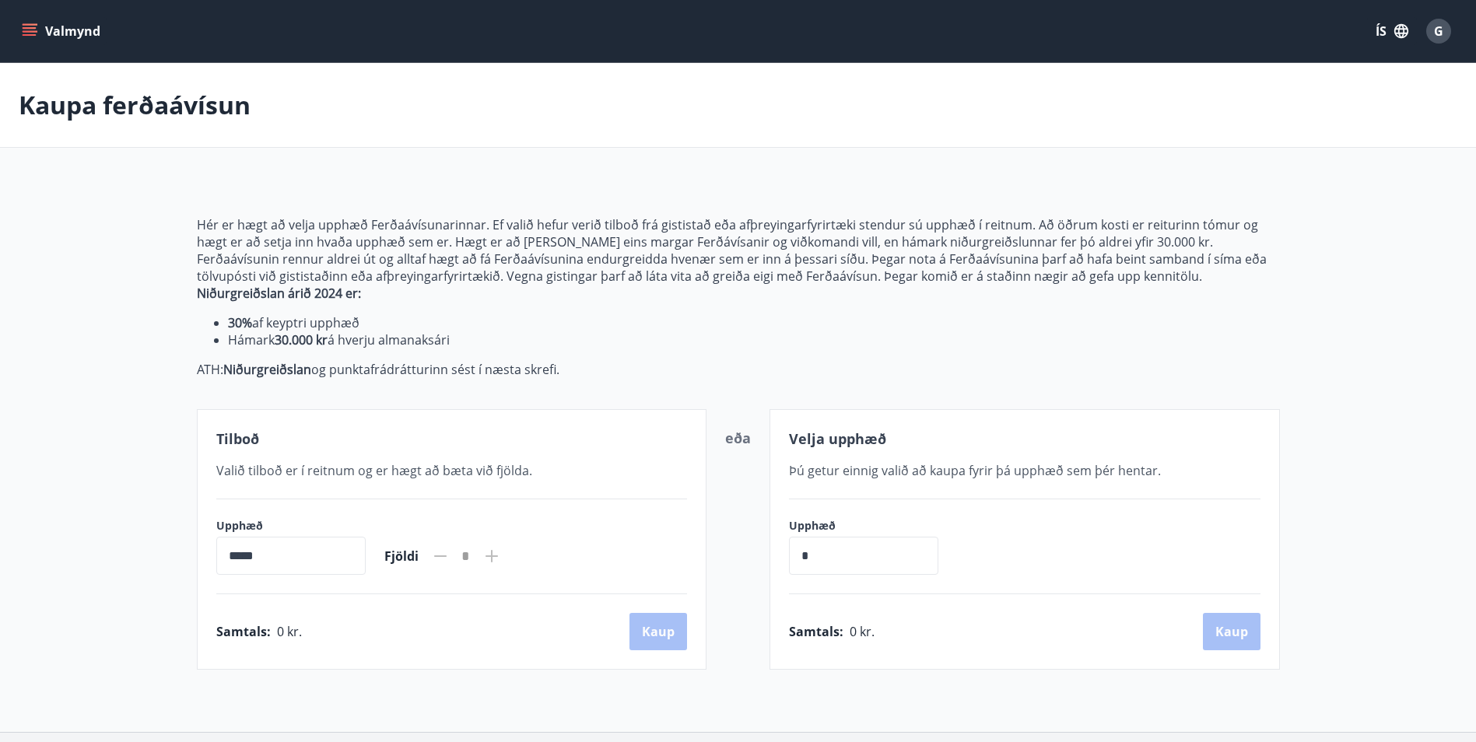
click at [238, 553] on input "*****" at bounding box center [290, 556] width 149 height 38
click at [234, 554] on input "*****" at bounding box center [290, 556] width 149 height 38
click at [227, 559] on input "*****" at bounding box center [290, 556] width 149 height 38
drag, startPoint x: 223, startPoint y: 540, endPoint x: 222, endPoint y: 528, distance: 12.5
click at [223, 539] on input "*****" at bounding box center [290, 556] width 149 height 38
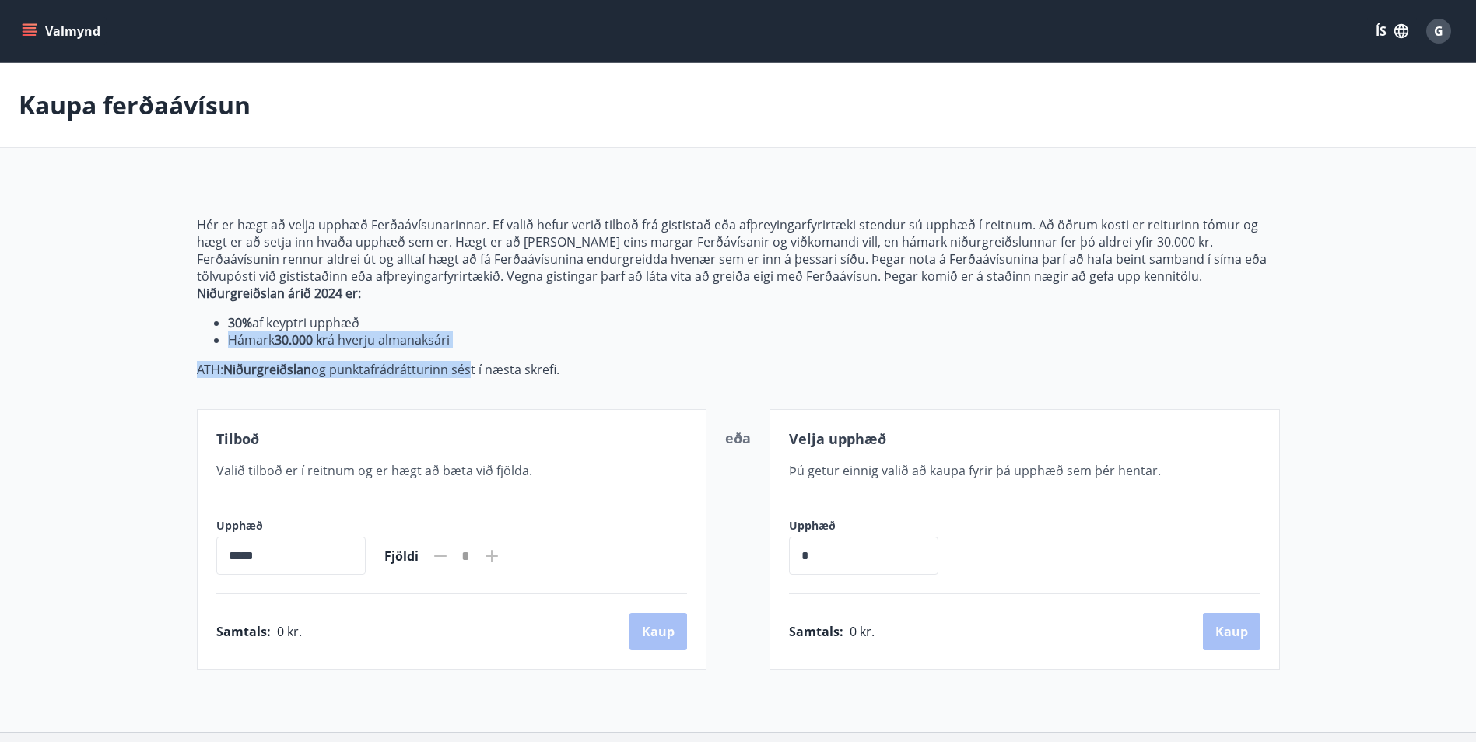
drag, startPoint x: 228, startPoint y: 342, endPoint x: 470, endPoint y: 353, distance: 242.2
click at [470, 353] on span "Hér er hægt að velja upphæð Ferðaávísunarinnar. Ef valið hefur verið tilboð frá…" at bounding box center [738, 297] width 1083 height 162
drag, startPoint x: 470, startPoint y: 353, endPoint x: 440, endPoint y: 389, distance: 47.5
click at [440, 389] on div "Hér er hægt að velja upphæð Ferðaávísunarinnar. Ef valið hefur verið tilboð frá…" at bounding box center [738, 424] width 1083 height 491
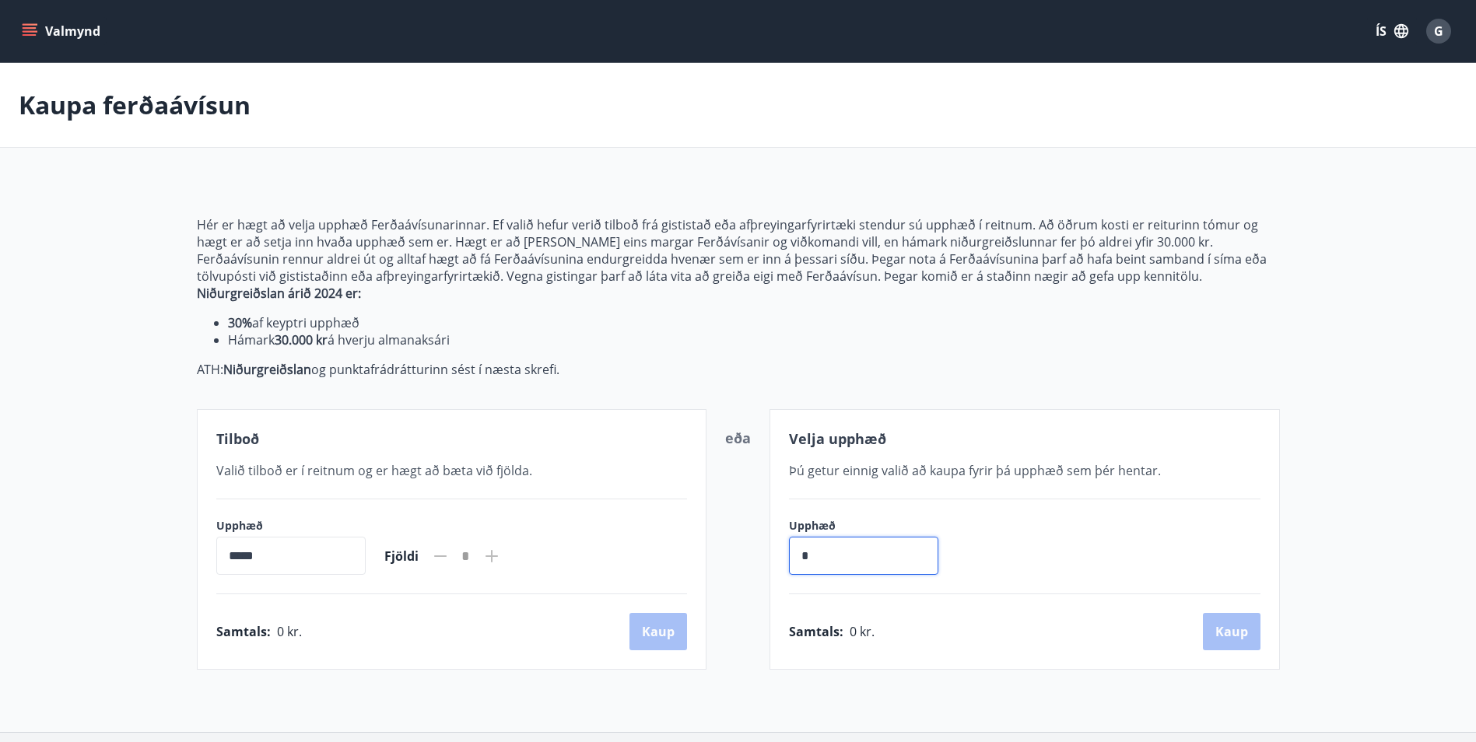
click at [833, 556] on input "*" at bounding box center [863, 556] width 149 height 38
type input "******"
click at [278, 577] on div "Tilboð Valið tilboð er í reitnum og er hægt að bæta við fjölda. Upphæð ***** ​ …" at bounding box center [452, 539] width 511 height 261
drag, startPoint x: 847, startPoint y: 556, endPoint x: 616, endPoint y: 559, distance: 230.4
click at [693, 559] on div "Tilboð Valið tilboð er í reitnum og er hægt að bæta við fjölda. Upphæð ***** ​ …" at bounding box center [738, 539] width 1083 height 261
